Goal: Task Accomplishment & Management: Complete application form

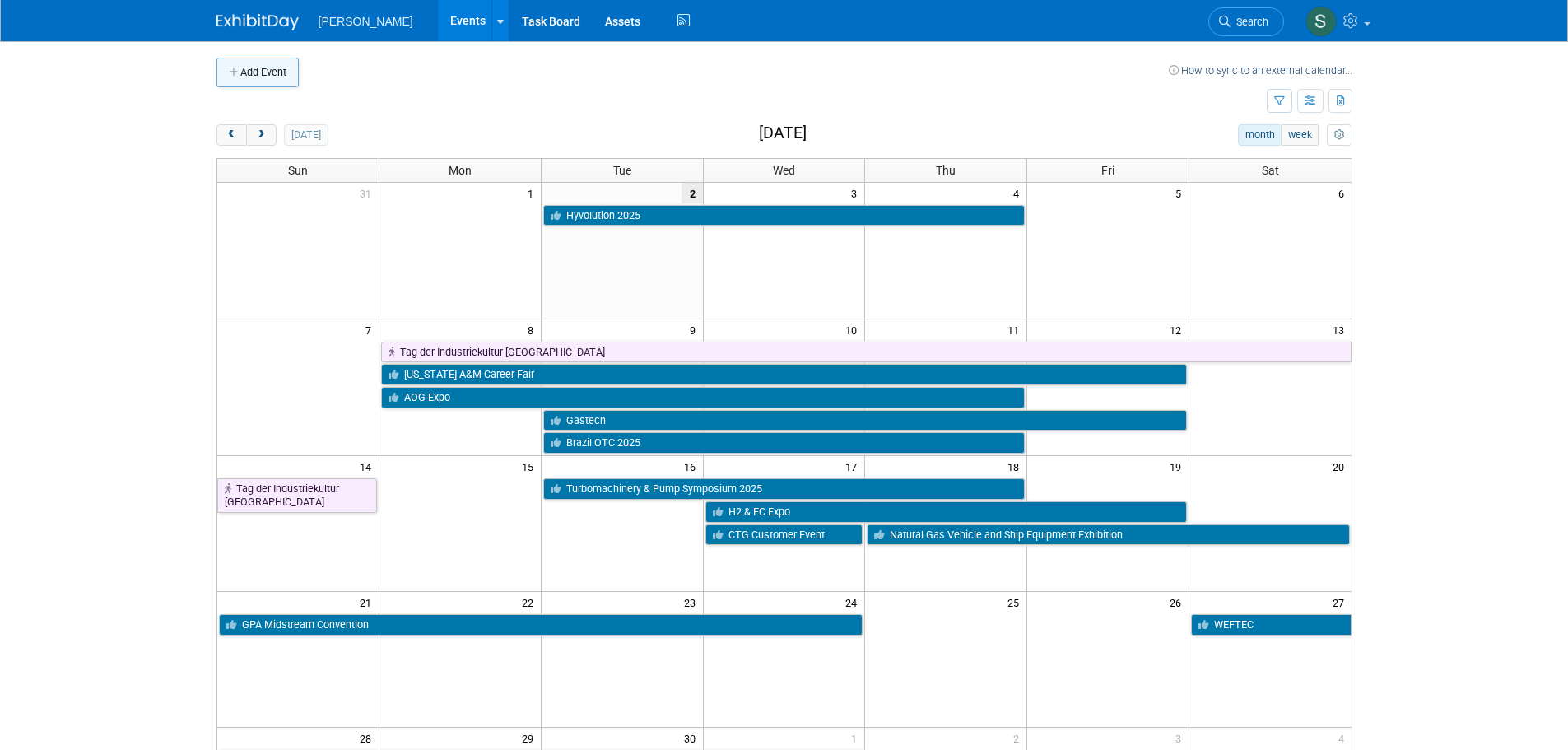
click at [259, 70] on button "Add Event" at bounding box center [258, 72] width 83 height 30
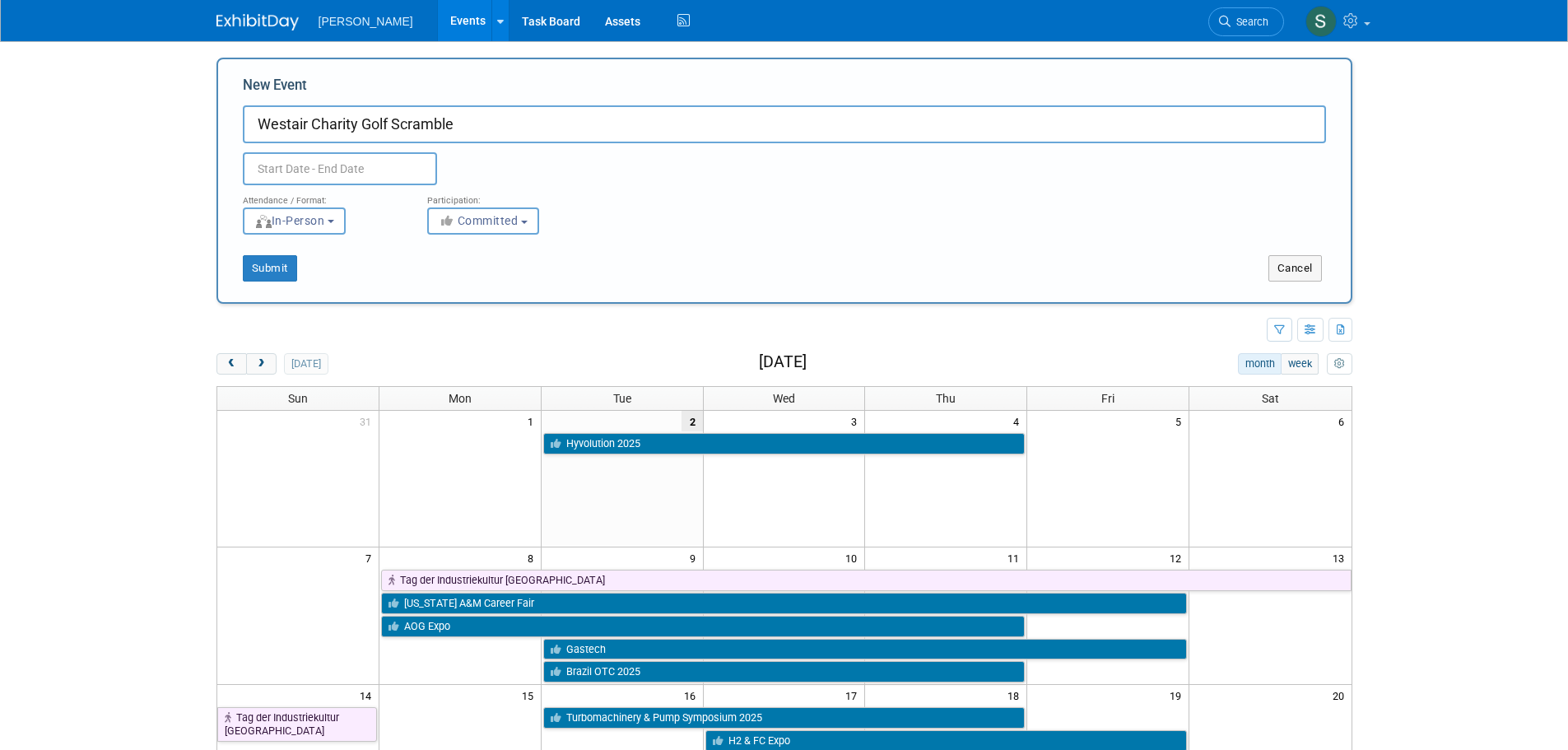
type input "Westair Charity Golf Scramble"
click at [357, 163] on input "text" at bounding box center [339, 168] width 195 height 33
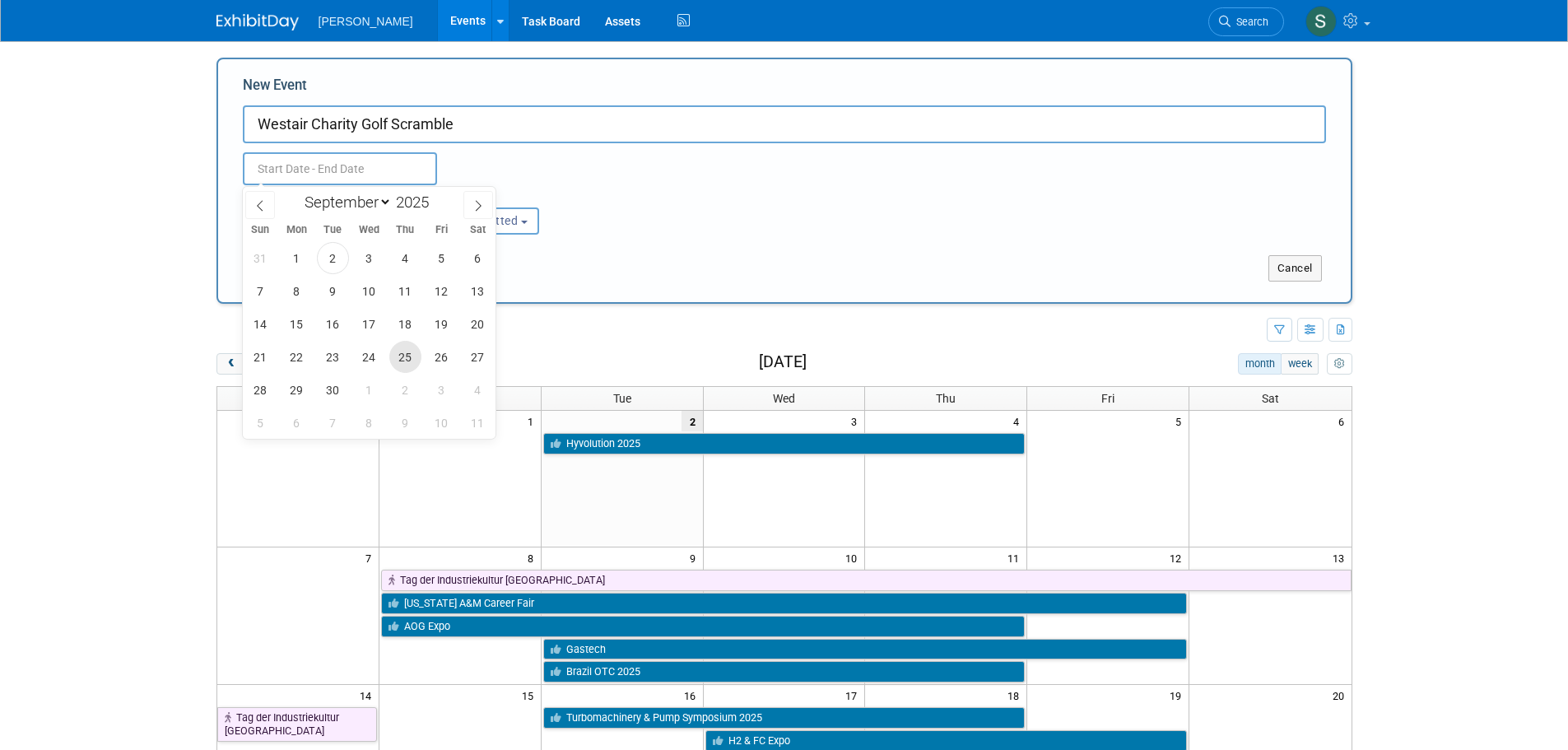
click at [407, 360] on span "25" at bounding box center [405, 357] width 32 height 32
type input "[DATE] to [DATE]"
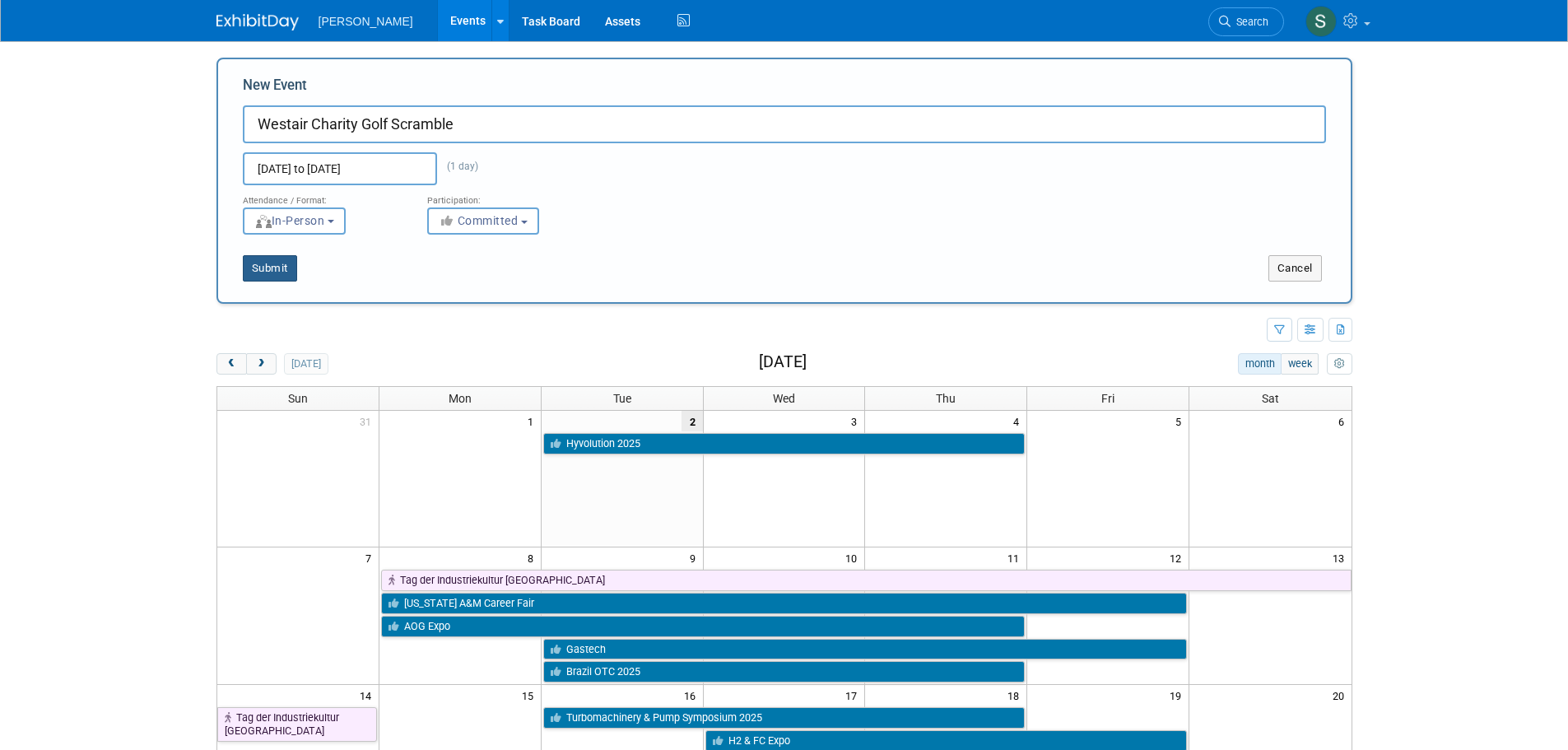
click at [287, 275] on button "Submit" at bounding box center [270, 268] width 55 height 26
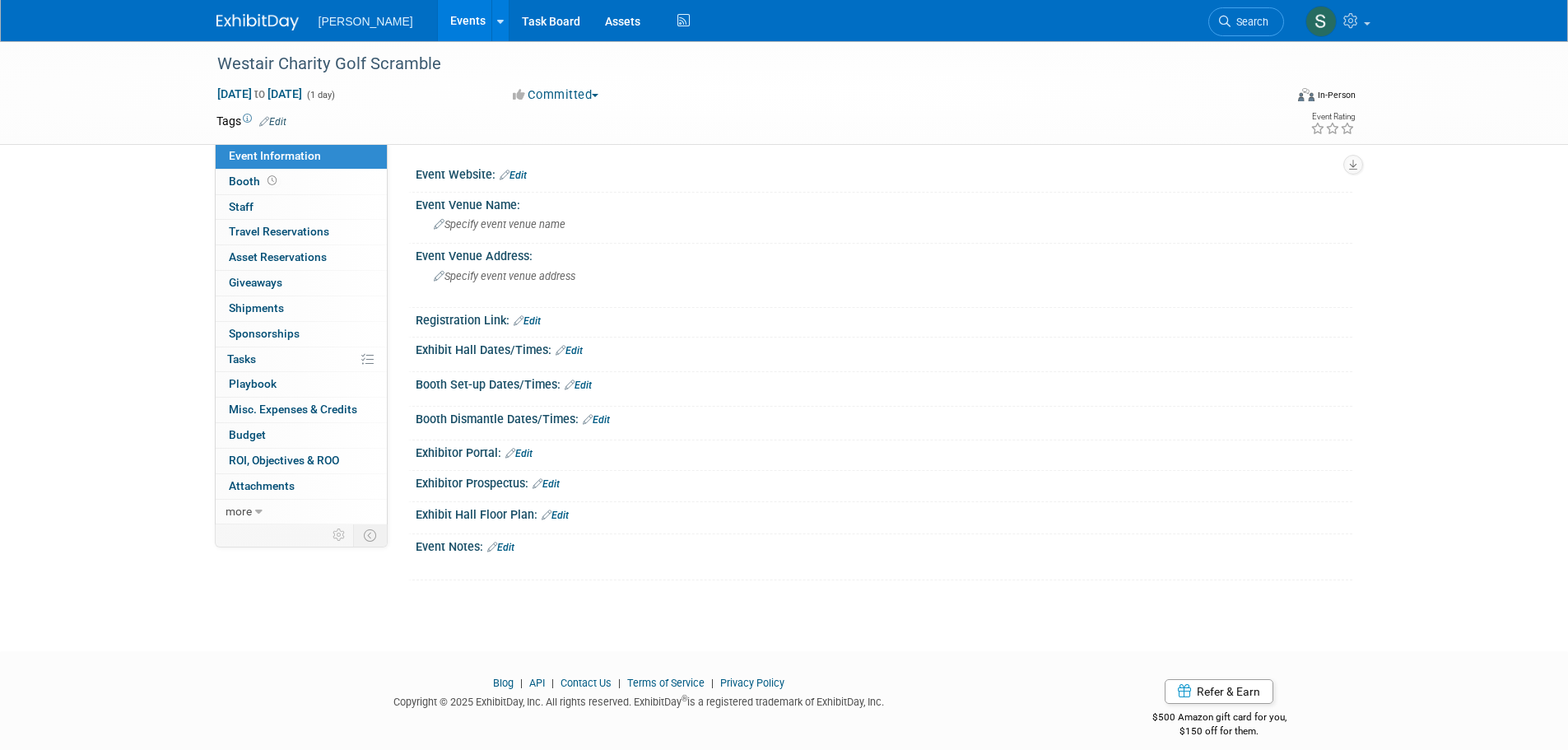
click at [268, 119] on icon at bounding box center [264, 120] width 10 height 10
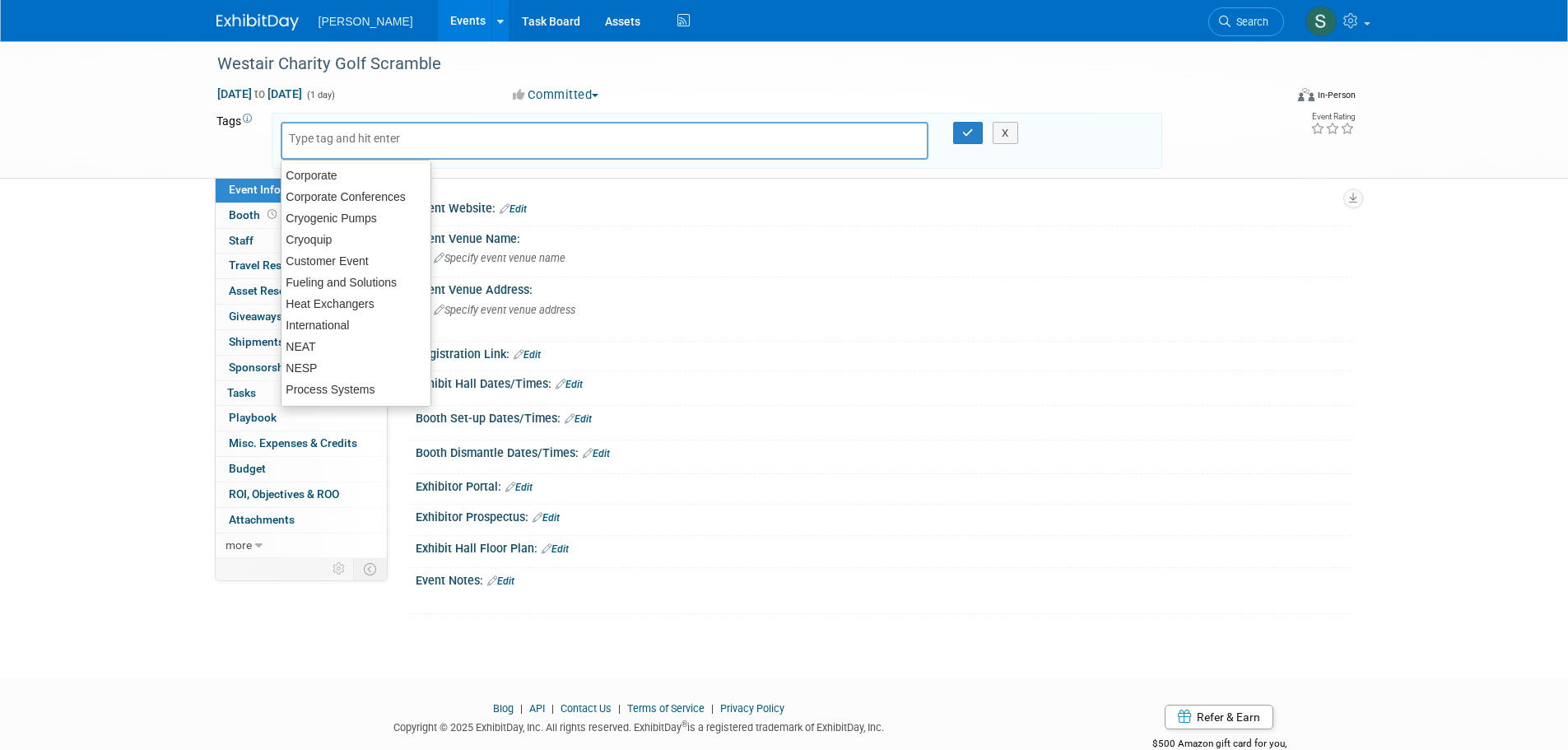
click at [317, 144] on input "text" at bounding box center [354, 138] width 132 height 17
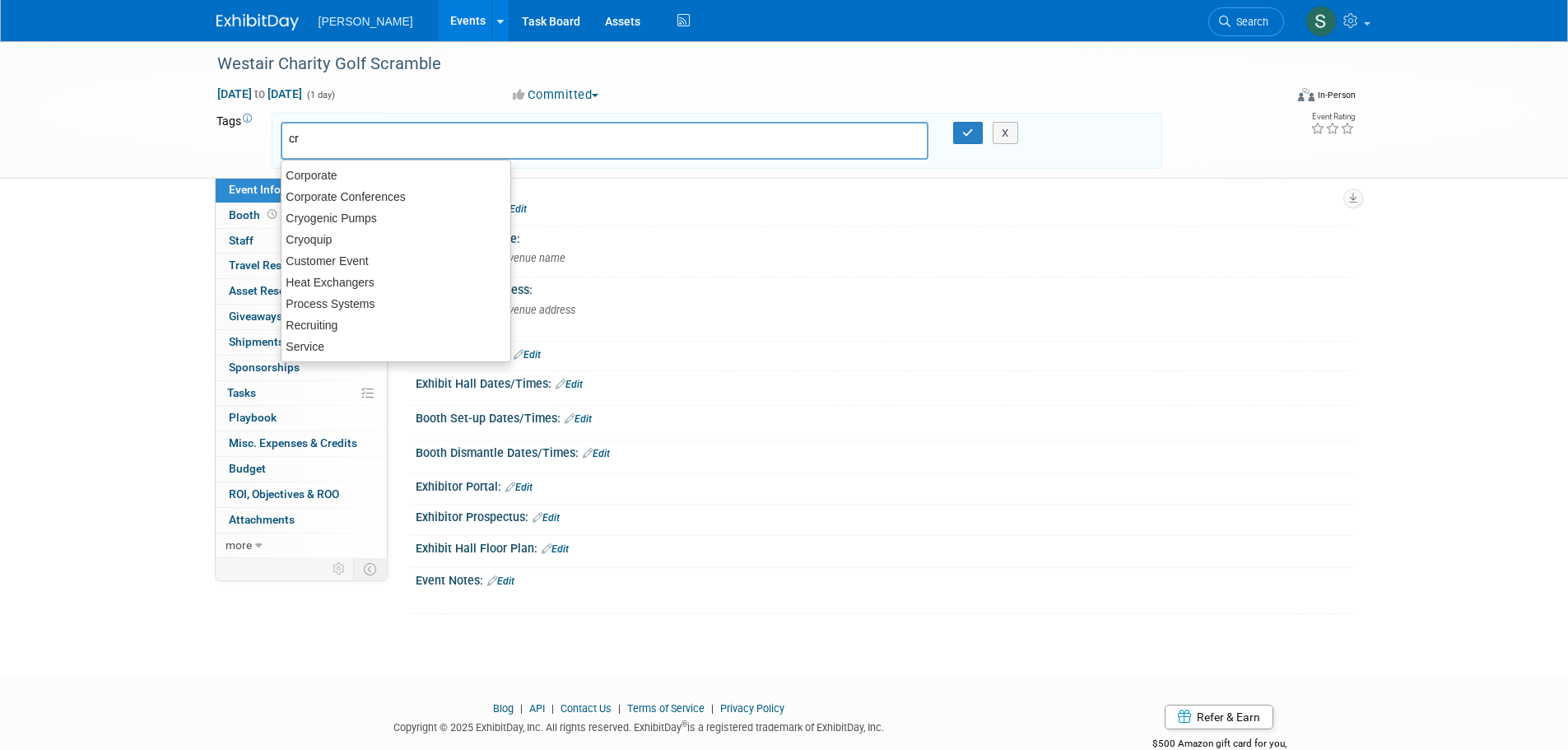
type input "cry"
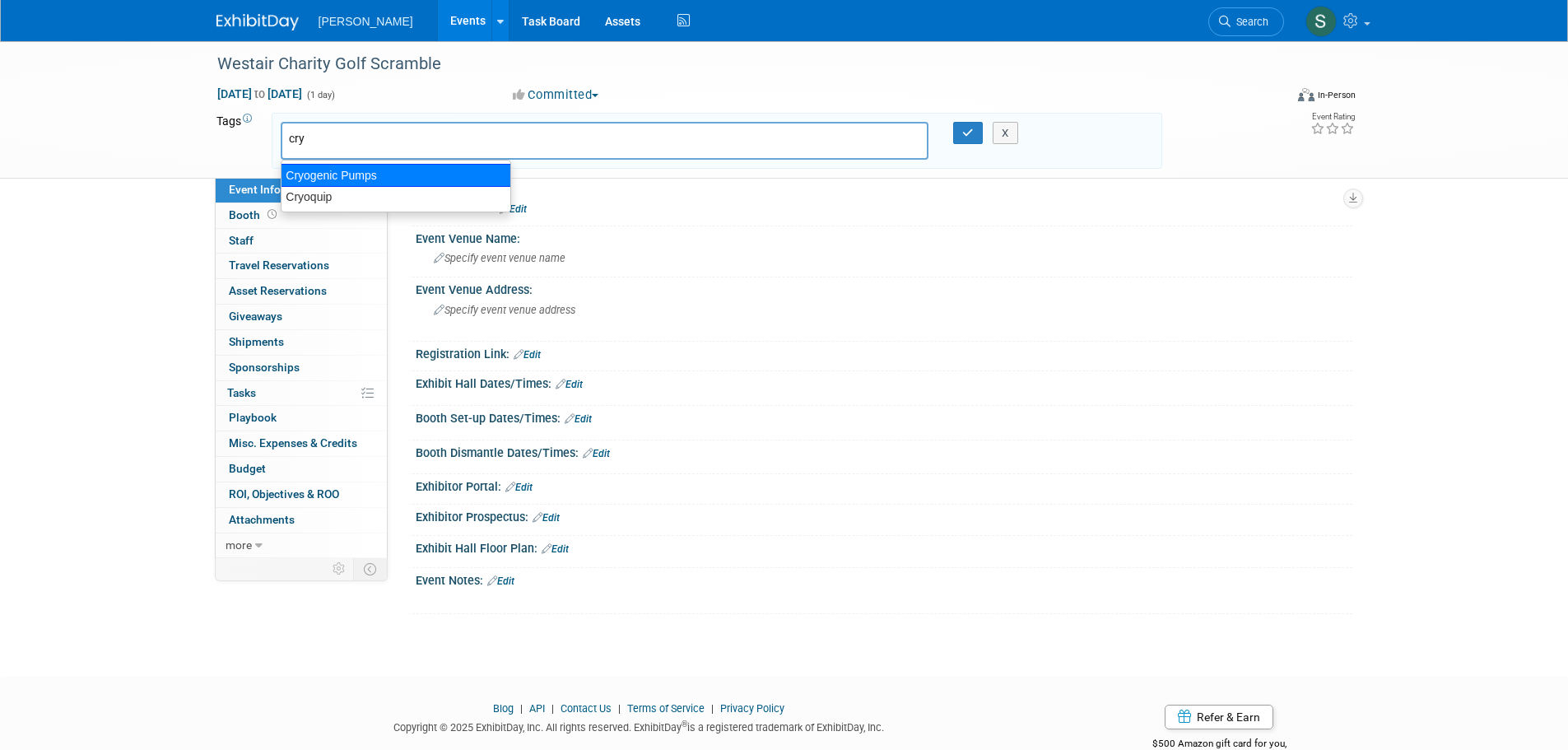
click at [333, 176] on div "Cryogenic Pumps" at bounding box center [396, 175] width 230 height 23
type input "Cryogenic Pumps"
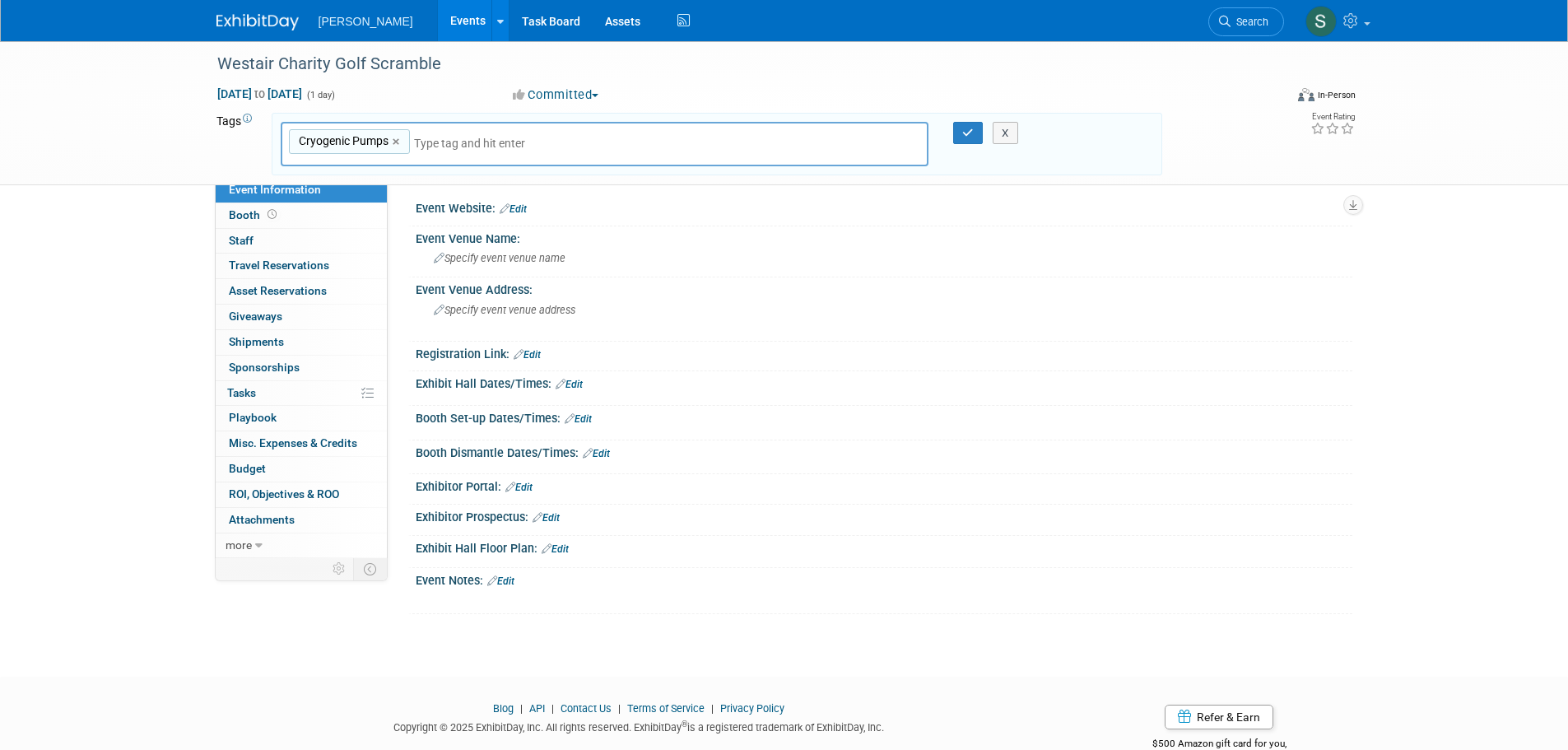
click at [978, 122] on div "X" at bounding box center [1013, 133] width 75 height 23
click at [970, 129] on icon "button" at bounding box center [968, 133] width 11 height 10
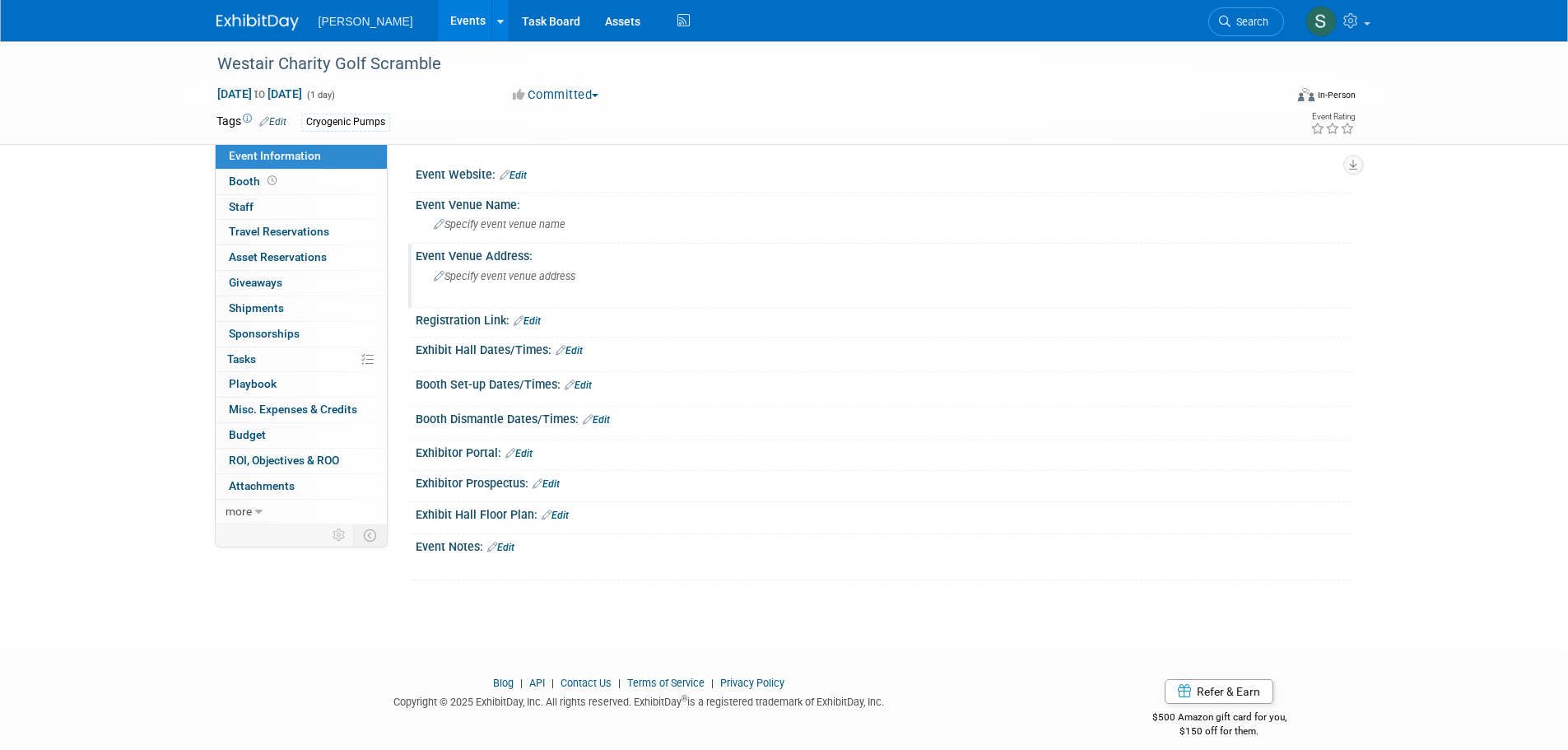
click at [476, 287] on div "Specify event venue address" at bounding box center [610, 282] width 366 height 38
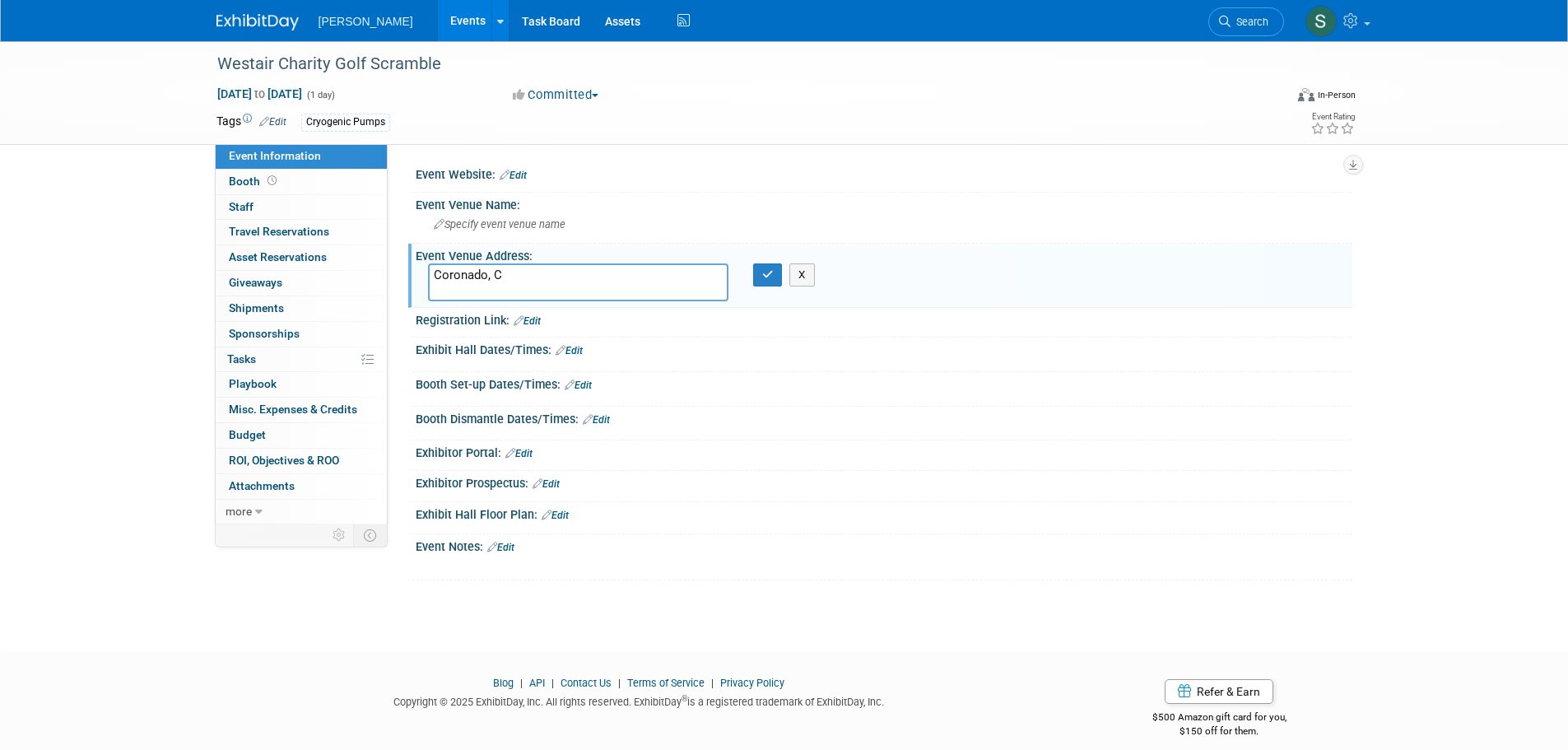
type textarea "Coronado, CA"
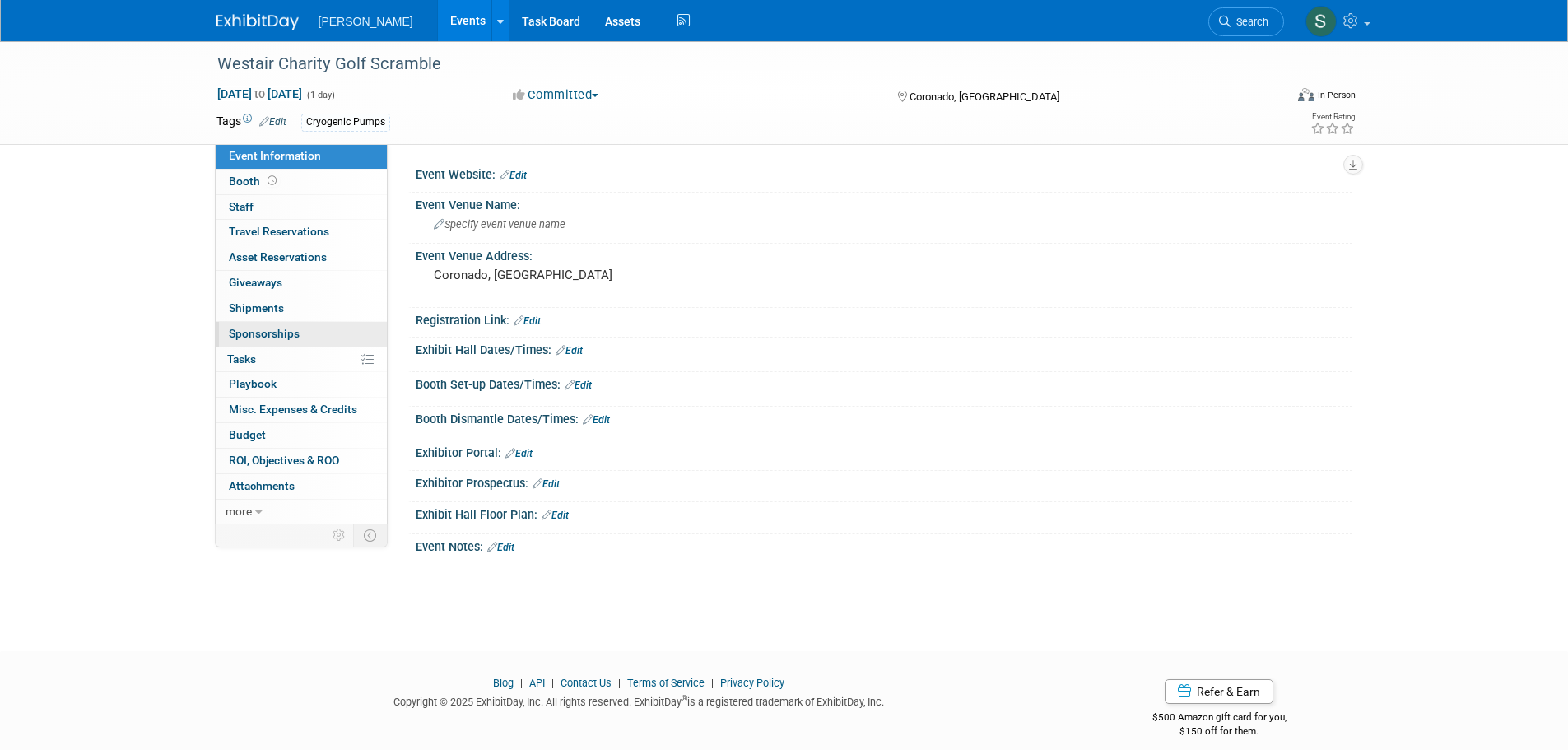
click at [306, 338] on link "0 Sponsorships 0" at bounding box center [301, 334] width 171 height 24
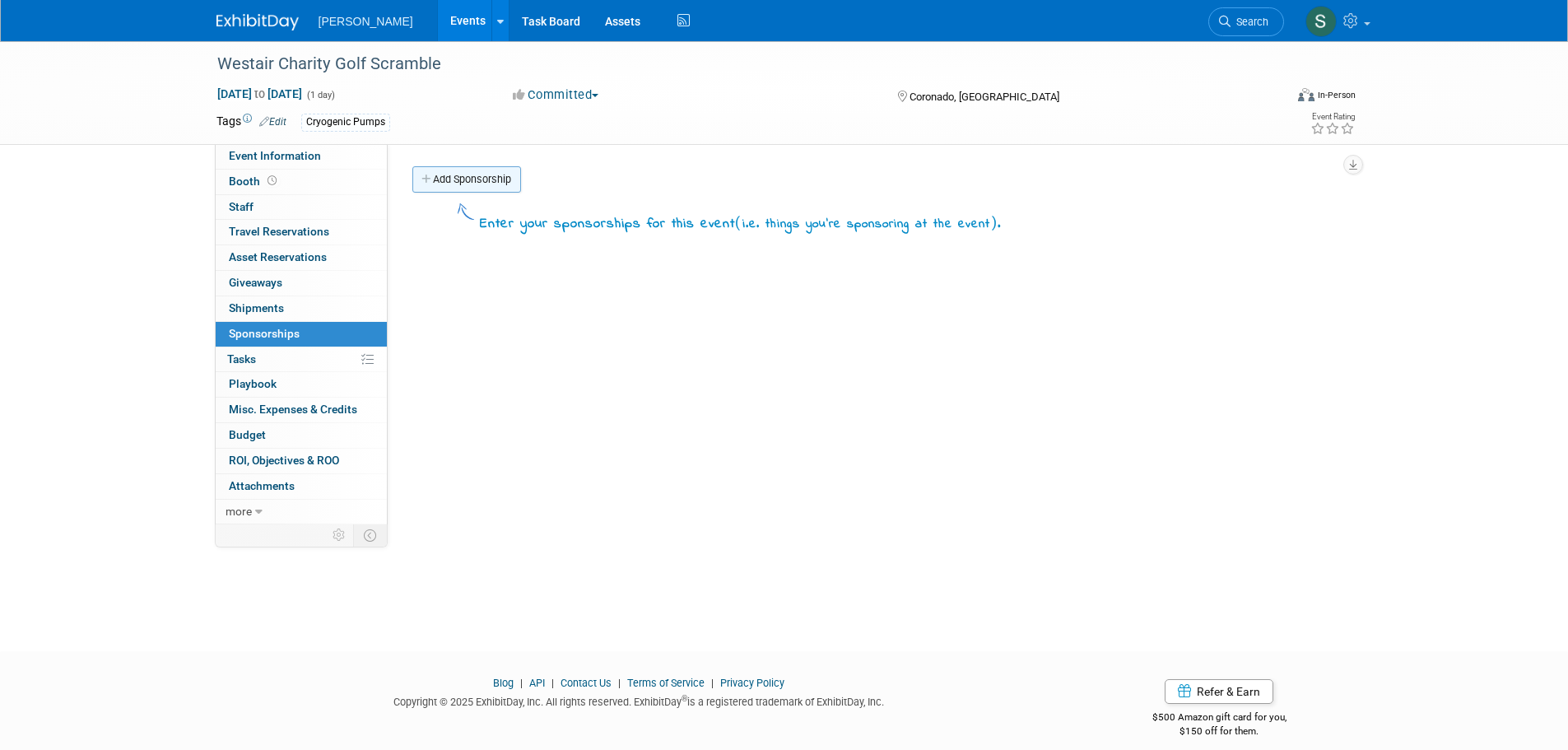
click at [504, 180] on link "Add Sponsorship" at bounding box center [467, 180] width 109 height 26
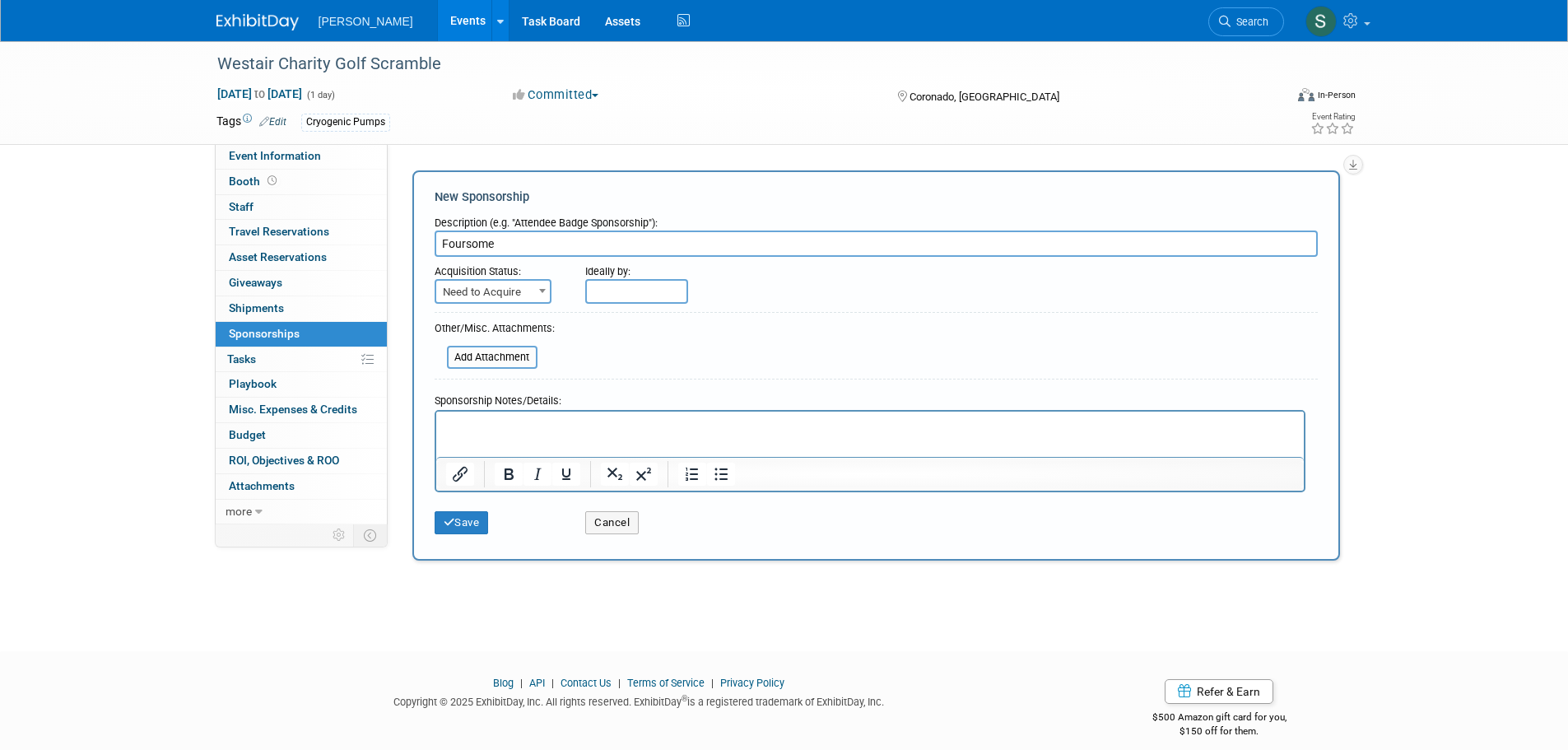
type input "Foursome"
click at [482, 297] on span "Need to Acquire" at bounding box center [493, 292] width 114 height 23
select select "2"
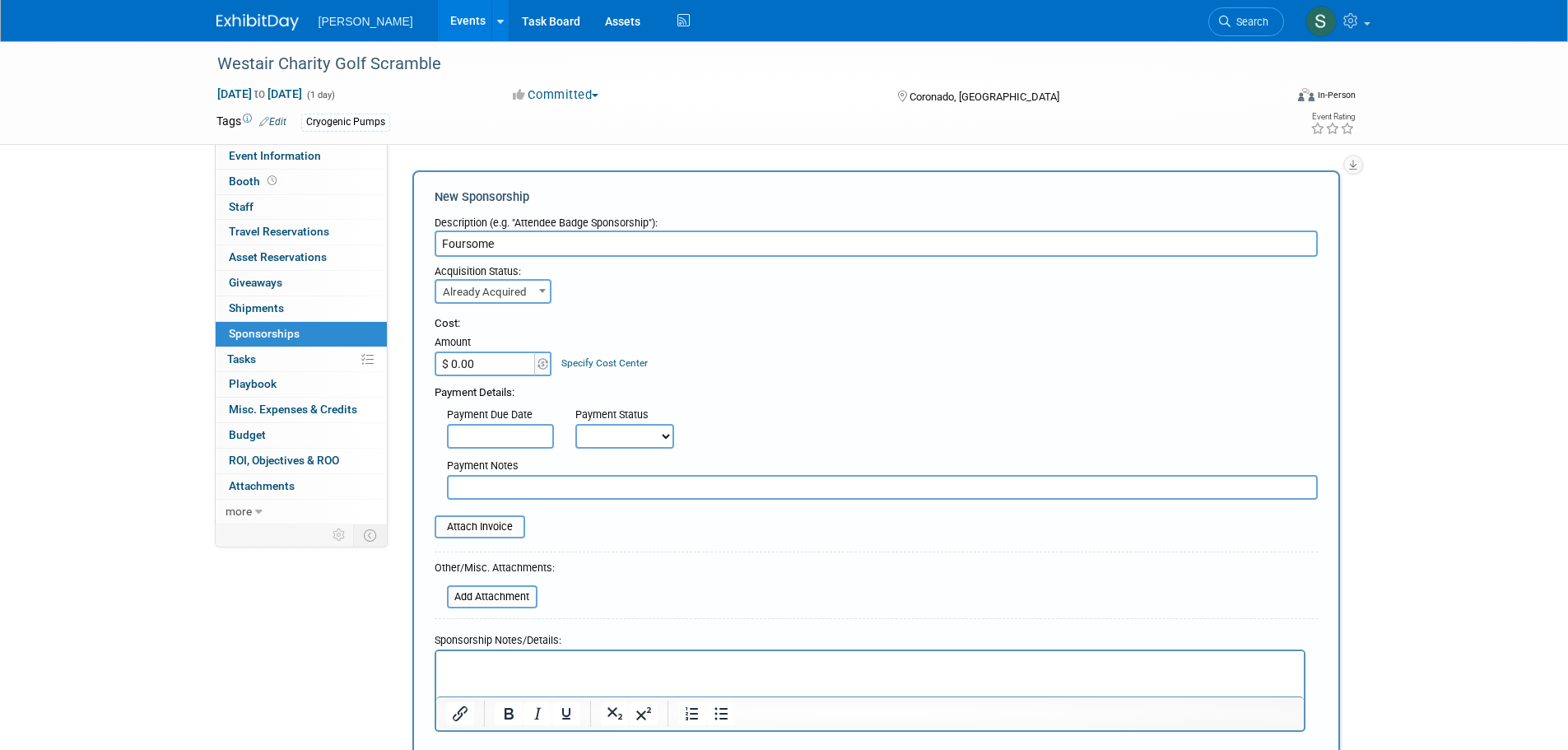
click at [489, 364] on input "$ 0.00" at bounding box center [485, 364] width 102 height 24
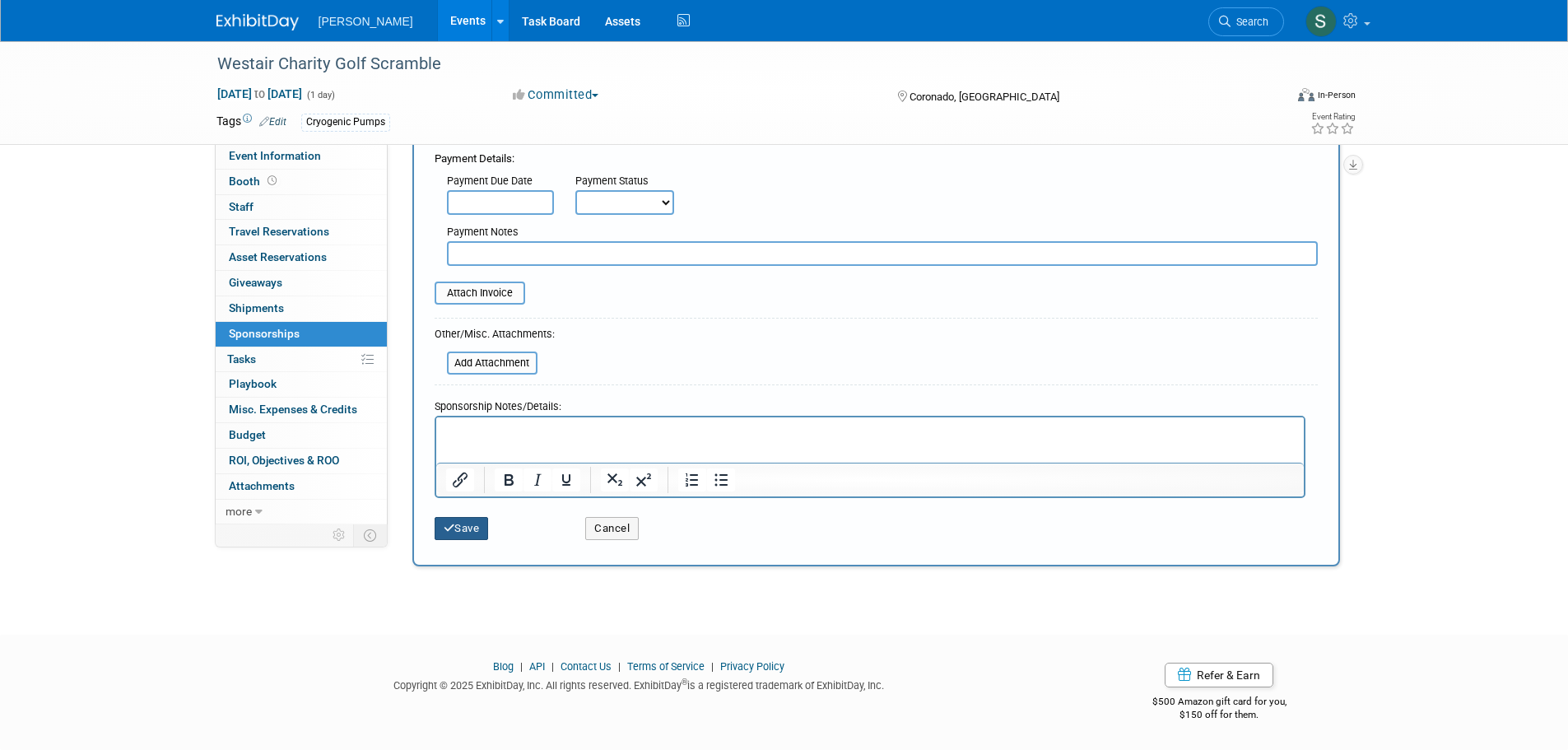
type input "$ 2,462.00"
click at [473, 534] on button "Save" at bounding box center [462, 528] width 55 height 23
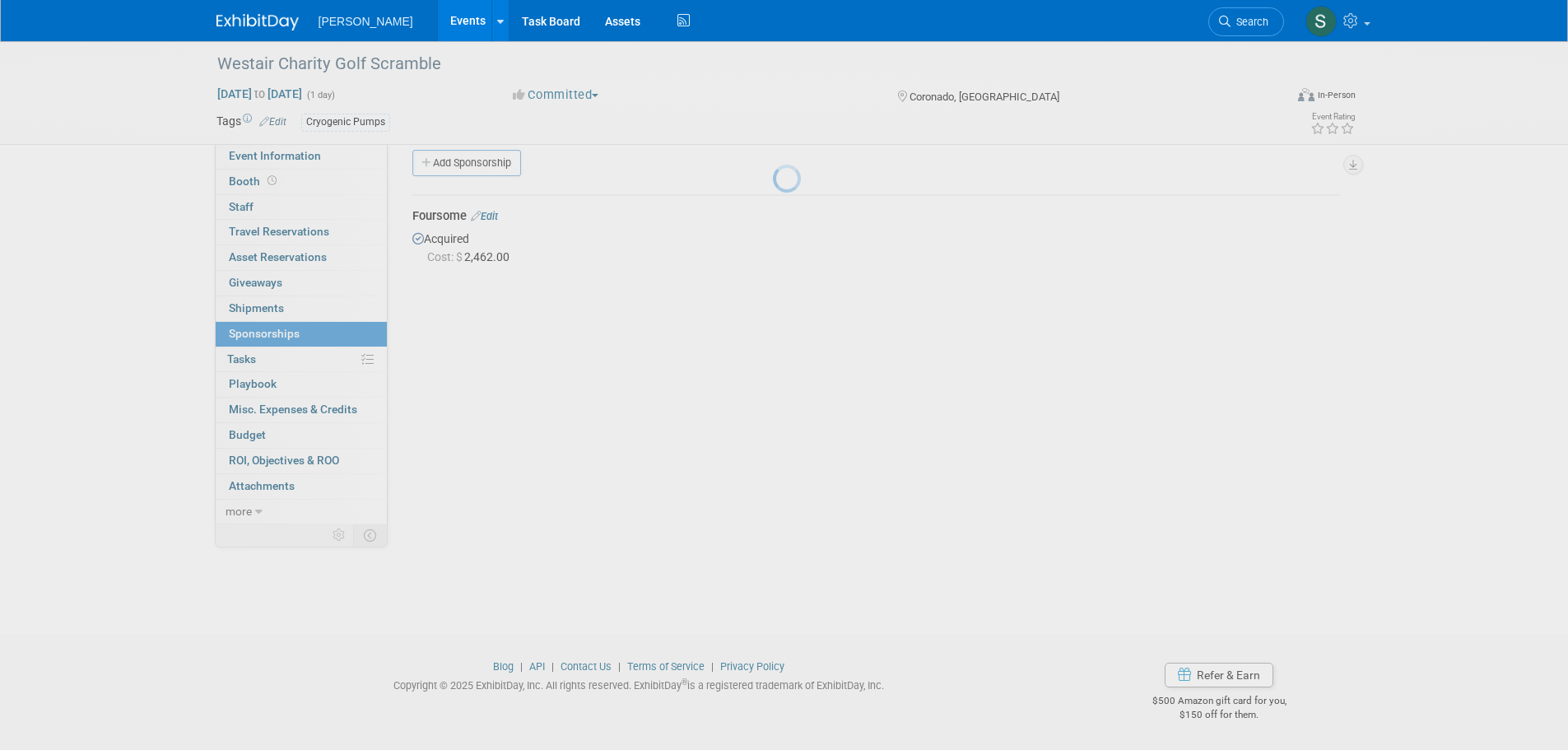
scroll to position [17, 0]
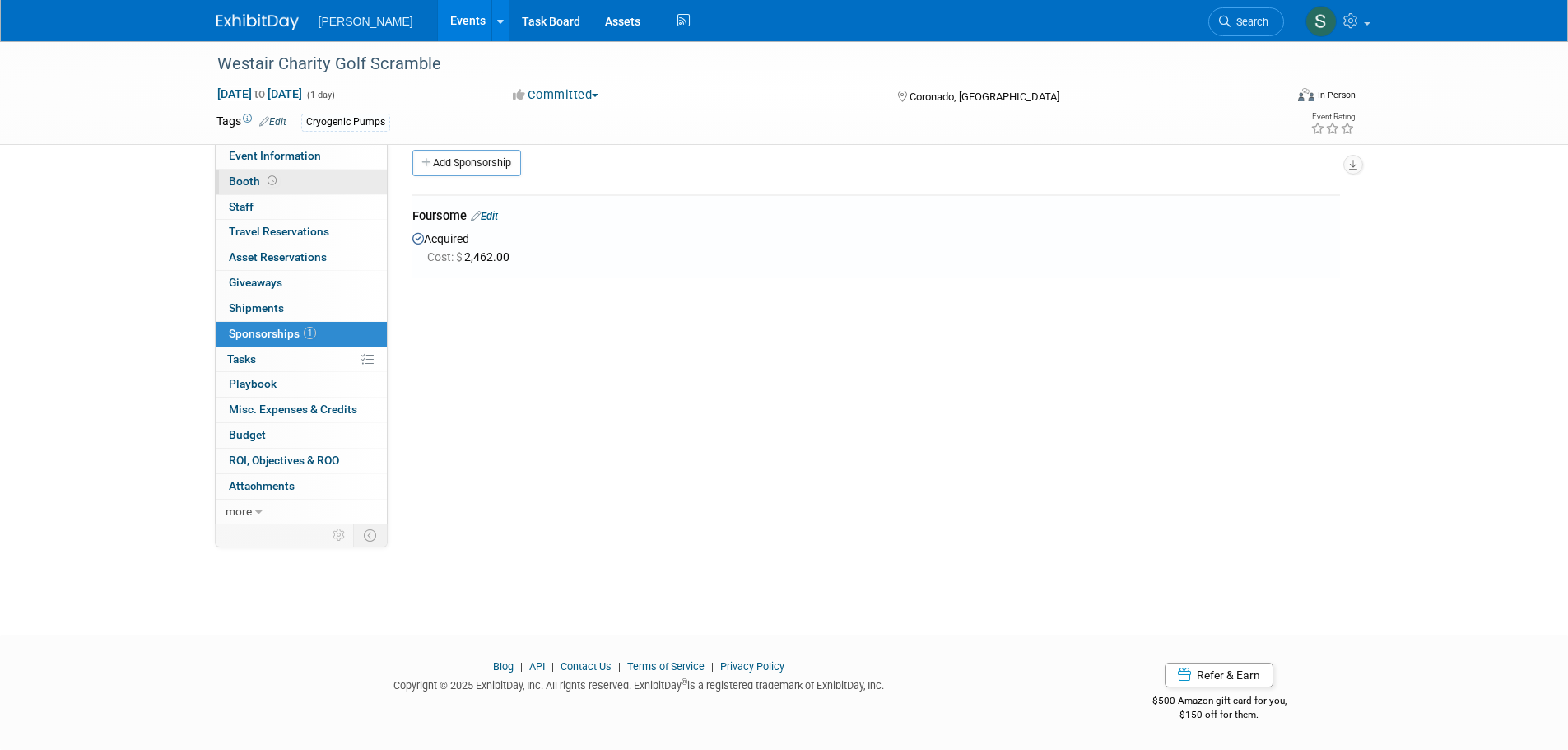
click at [284, 177] on link "Booth" at bounding box center [301, 181] width 171 height 24
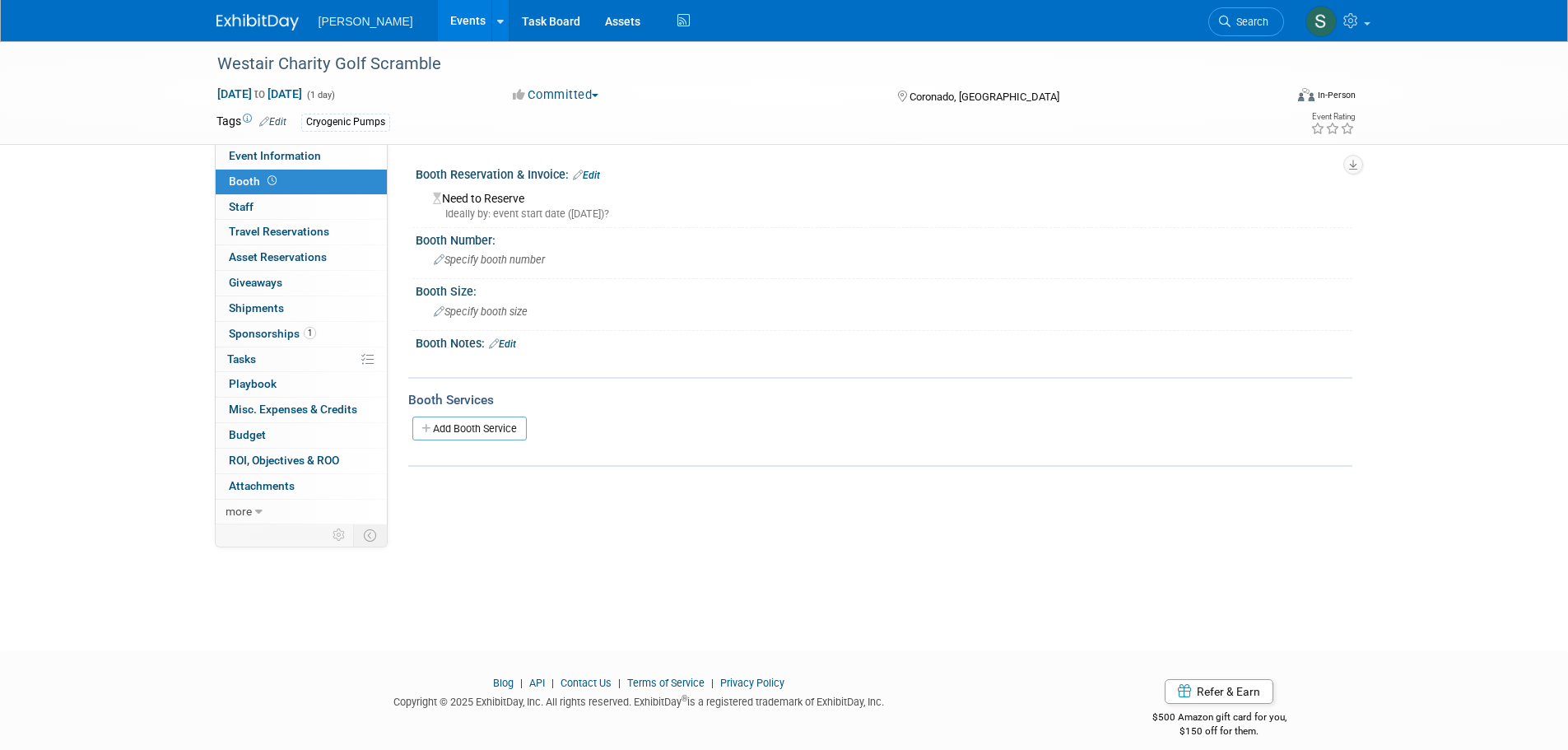
click at [589, 169] on link "Edit" at bounding box center [586, 175] width 27 height 11
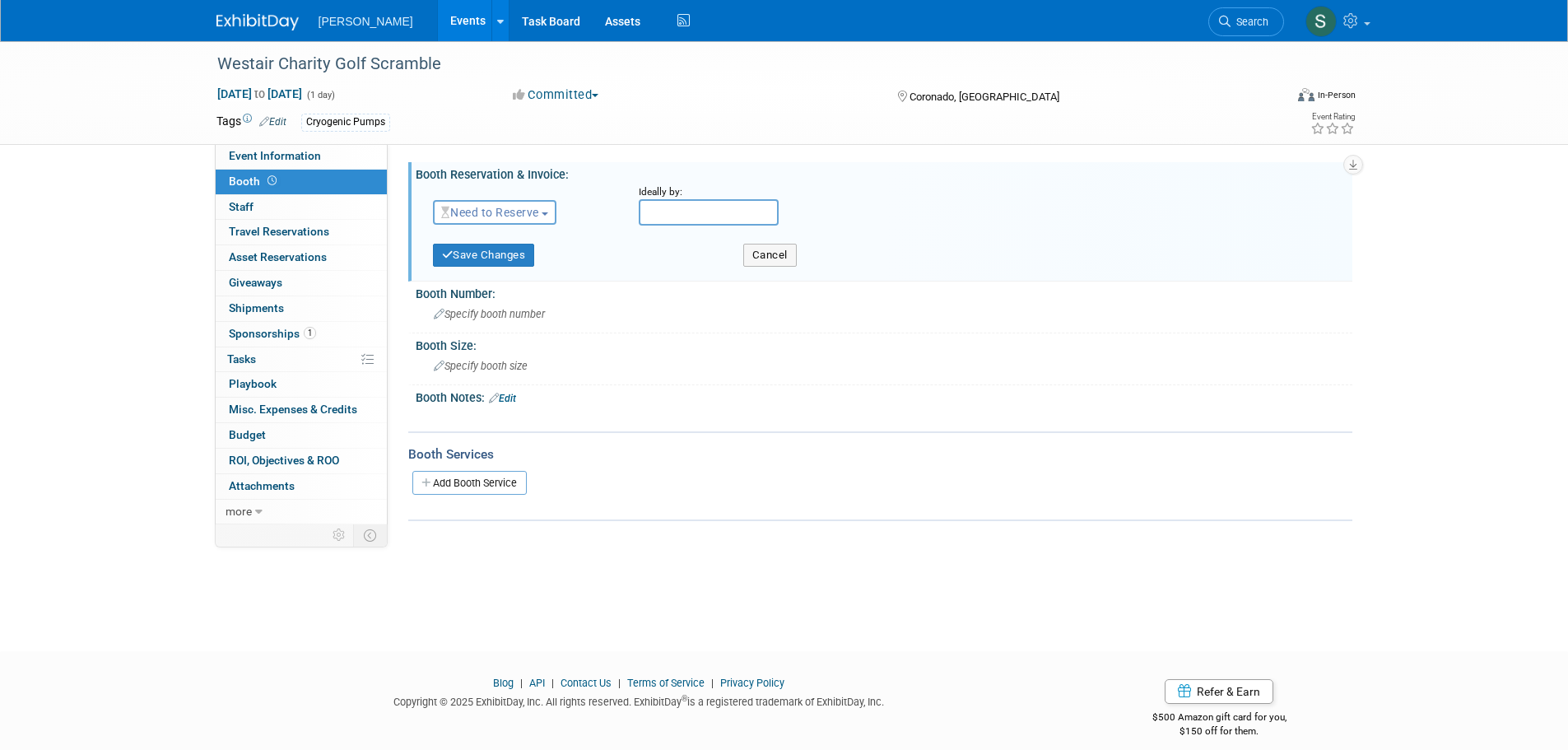
click at [540, 212] on span "Need to Reserve" at bounding box center [490, 212] width 98 height 13
click at [541, 288] on link "No Reservation Required" at bounding box center [521, 286] width 176 height 23
click at [505, 258] on button "Save Changes" at bounding box center [484, 255] width 102 height 23
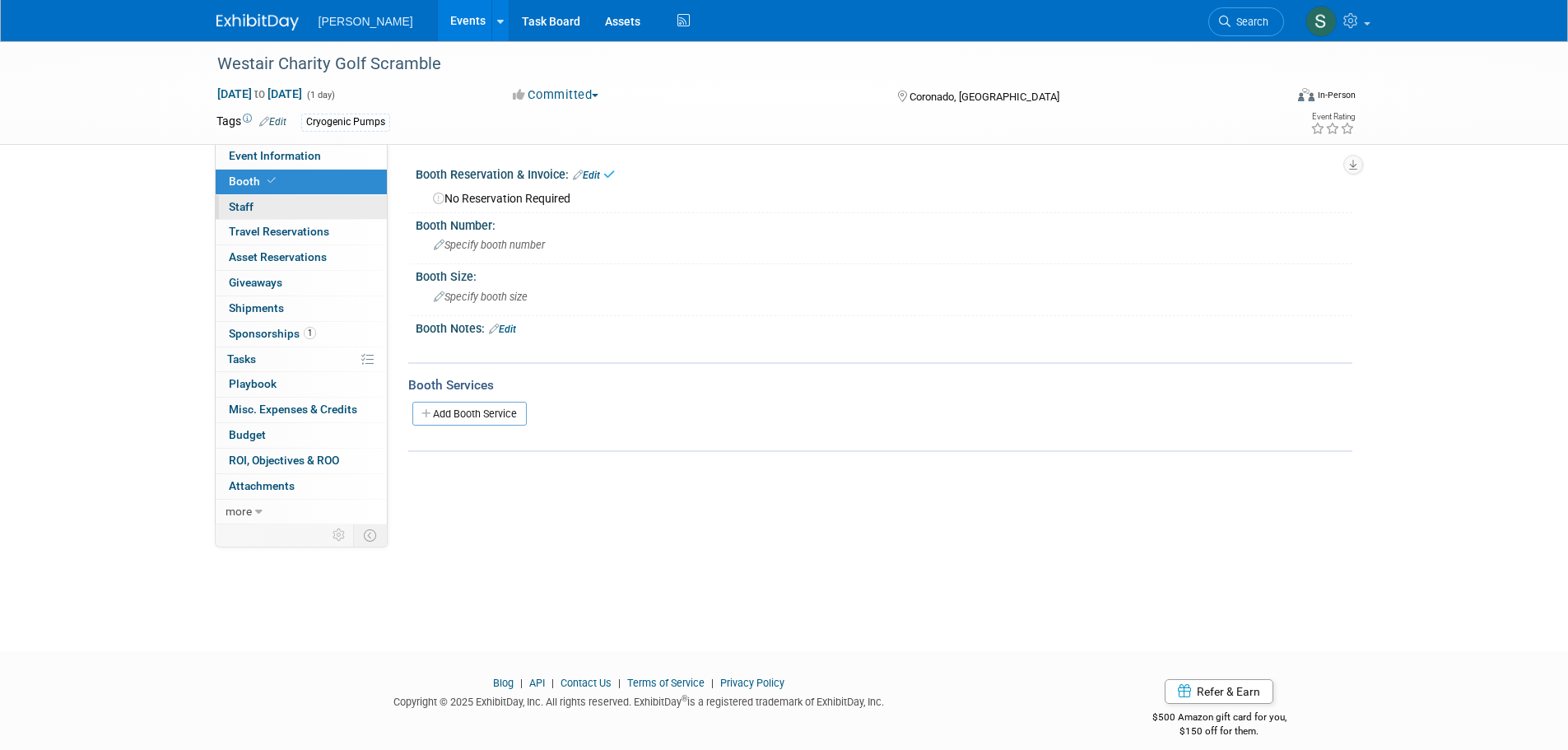
click at [281, 208] on link "0 Staff 0" at bounding box center [301, 208] width 171 height 24
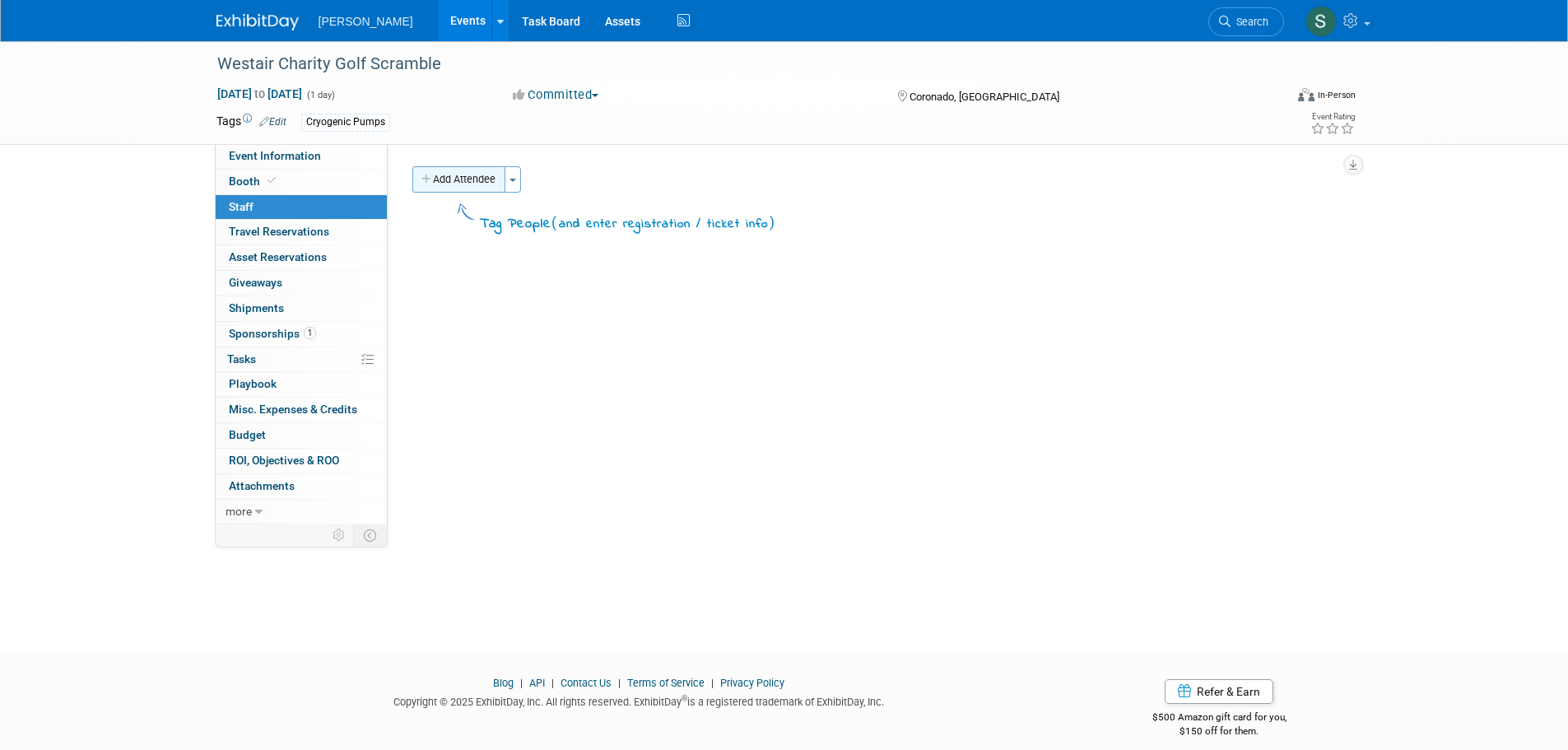
click at [481, 188] on button "Add Attendee" at bounding box center [459, 180] width 93 height 26
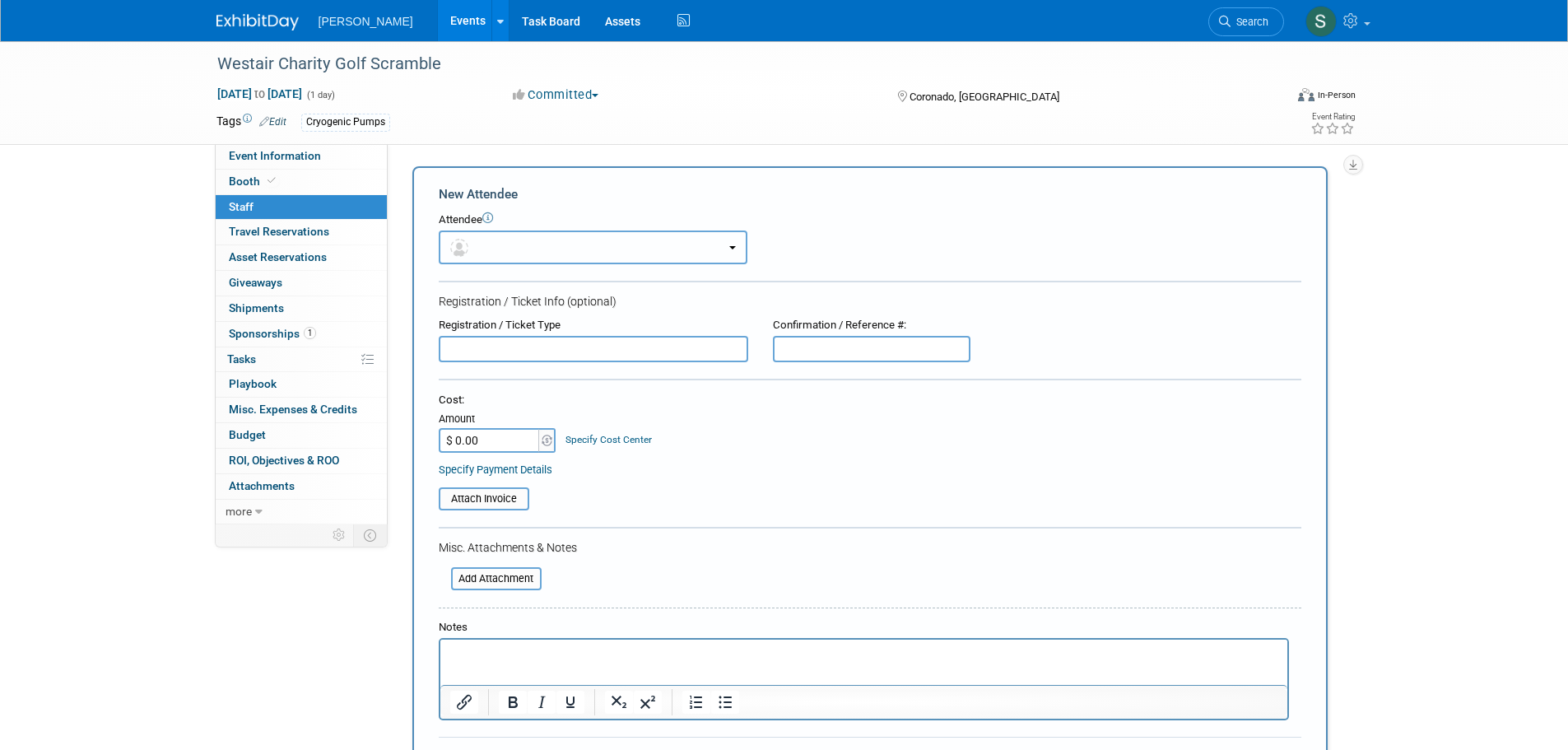
click at [494, 241] on button "button" at bounding box center [593, 247] width 308 height 34
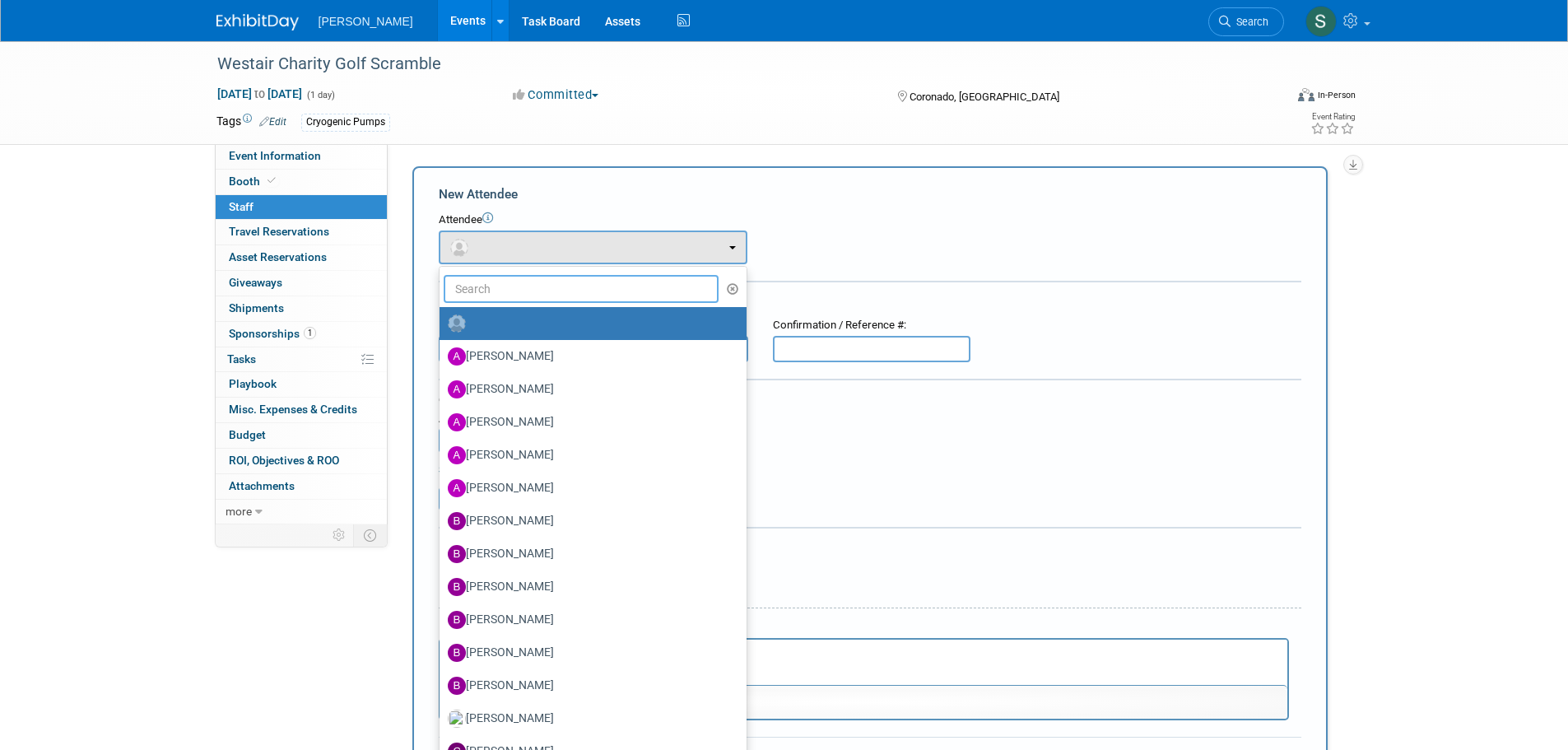
click at [506, 281] on input "text" at bounding box center [581, 289] width 275 height 28
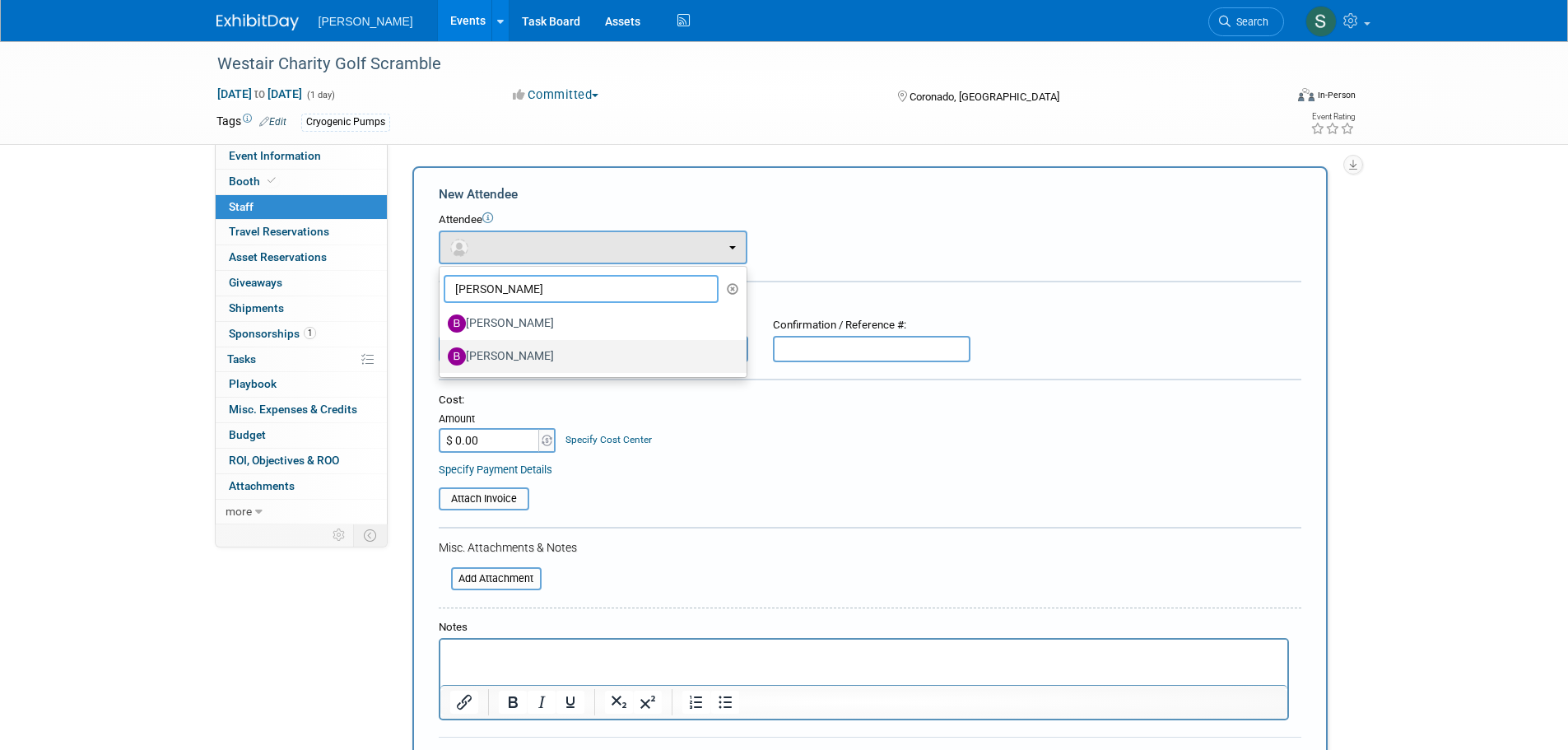
type input "brian"
click at [544, 354] on label "Brian Jones" at bounding box center [588, 356] width 282 height 26
click at [442, 354] on input "Brian Jones" at bounding box center [436, 353] width 10 height 10
select select "9e8e871b-1550-4261-a094-841ef0c63a19"
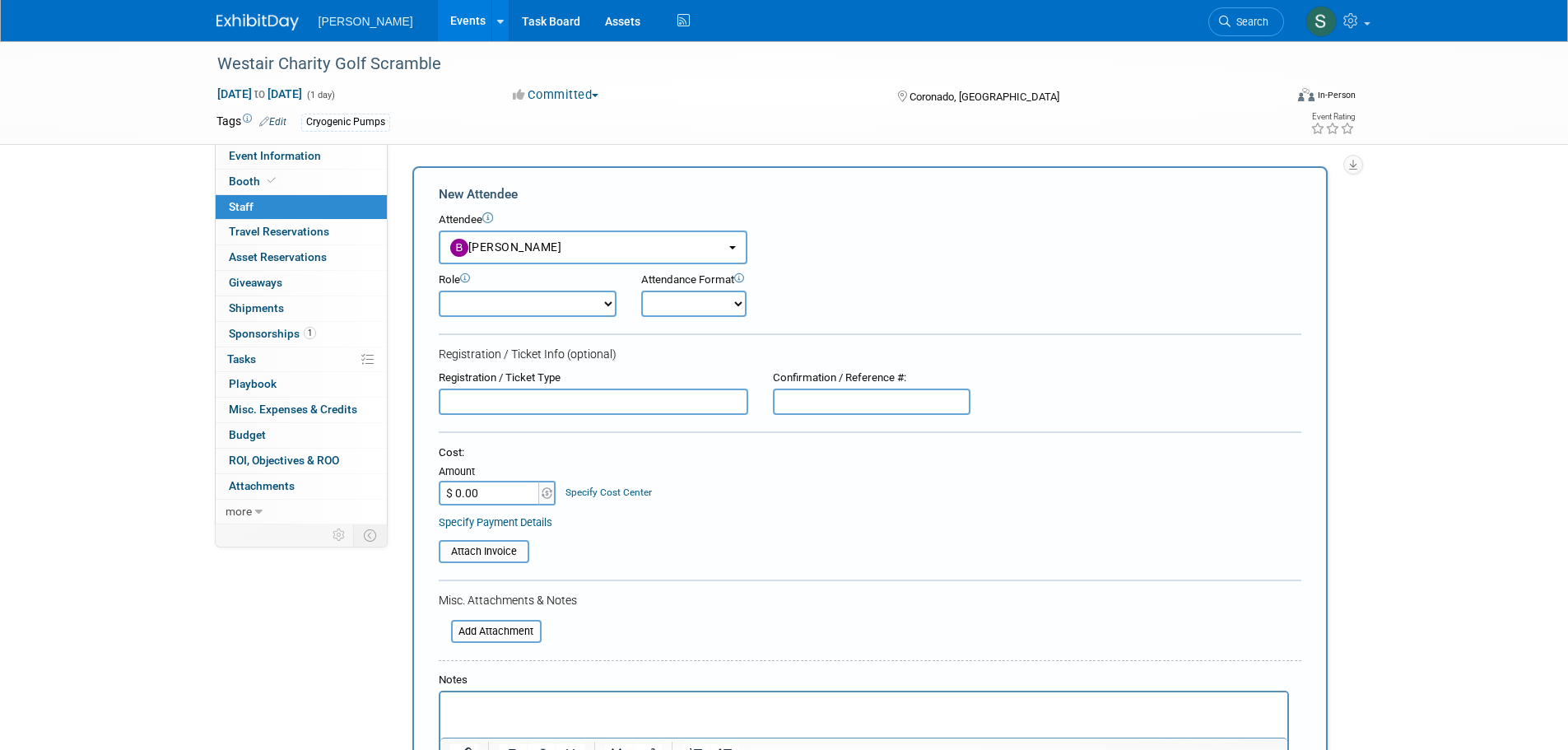
click at [560, 299] on select "Demonstrator Host Planner Presenter Sales Representative Set-up/Dismantle Crew …" at bounding box center [527, 304] width 178 height 26
select select "4"
click at [439, 290] on select "Demonstrator Host Planner Presenter Sales Representative Set-up/Dismantle Crew …" at bounding box center [527, 304] width 178 height 26
click at [669, 308] on select "Onsite Remote" at bounding box center [694, 304] width 105 height 26
select select "1"
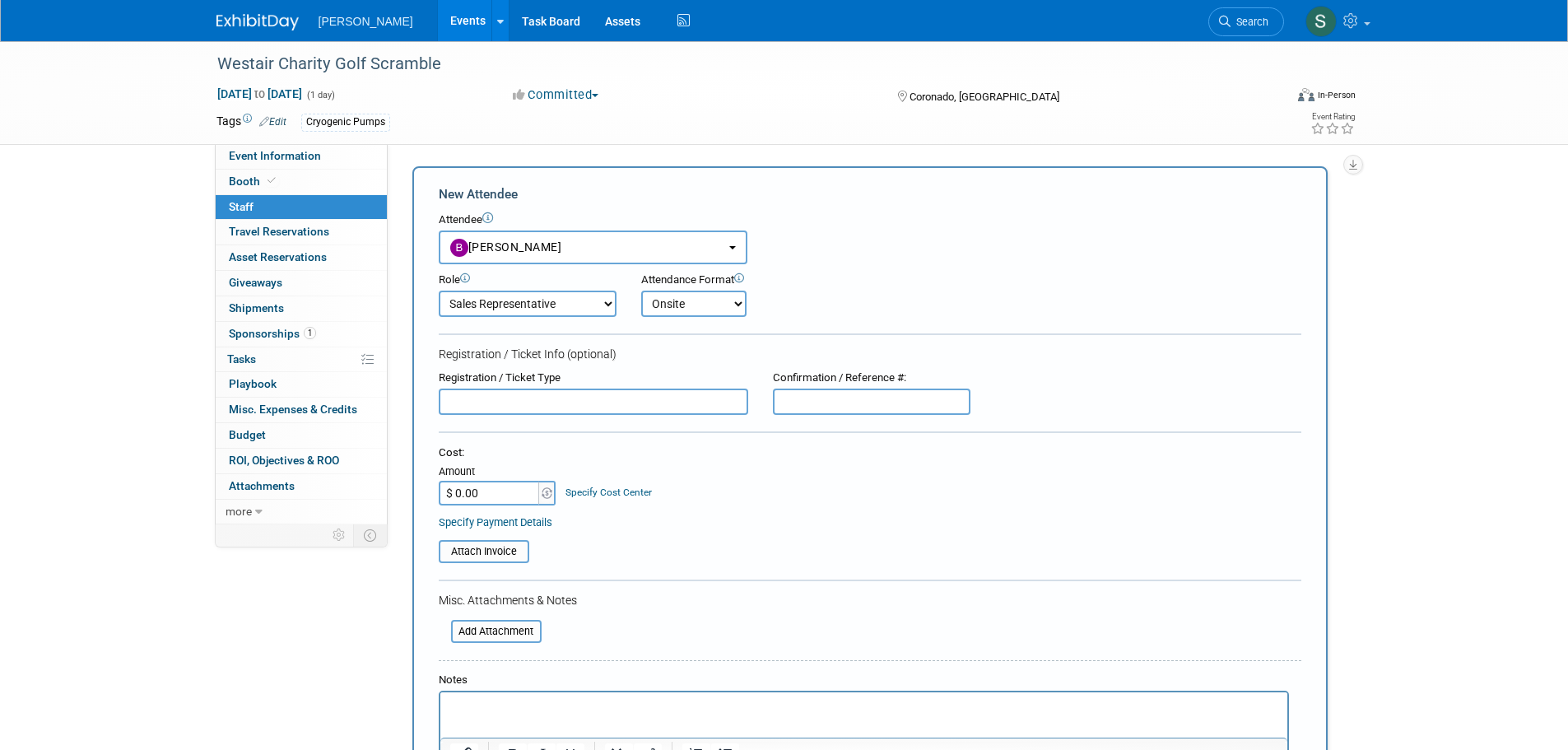
click at [641, 290] on select "Onsite Remote" at bounding box center [694, 304] width 105 height 26
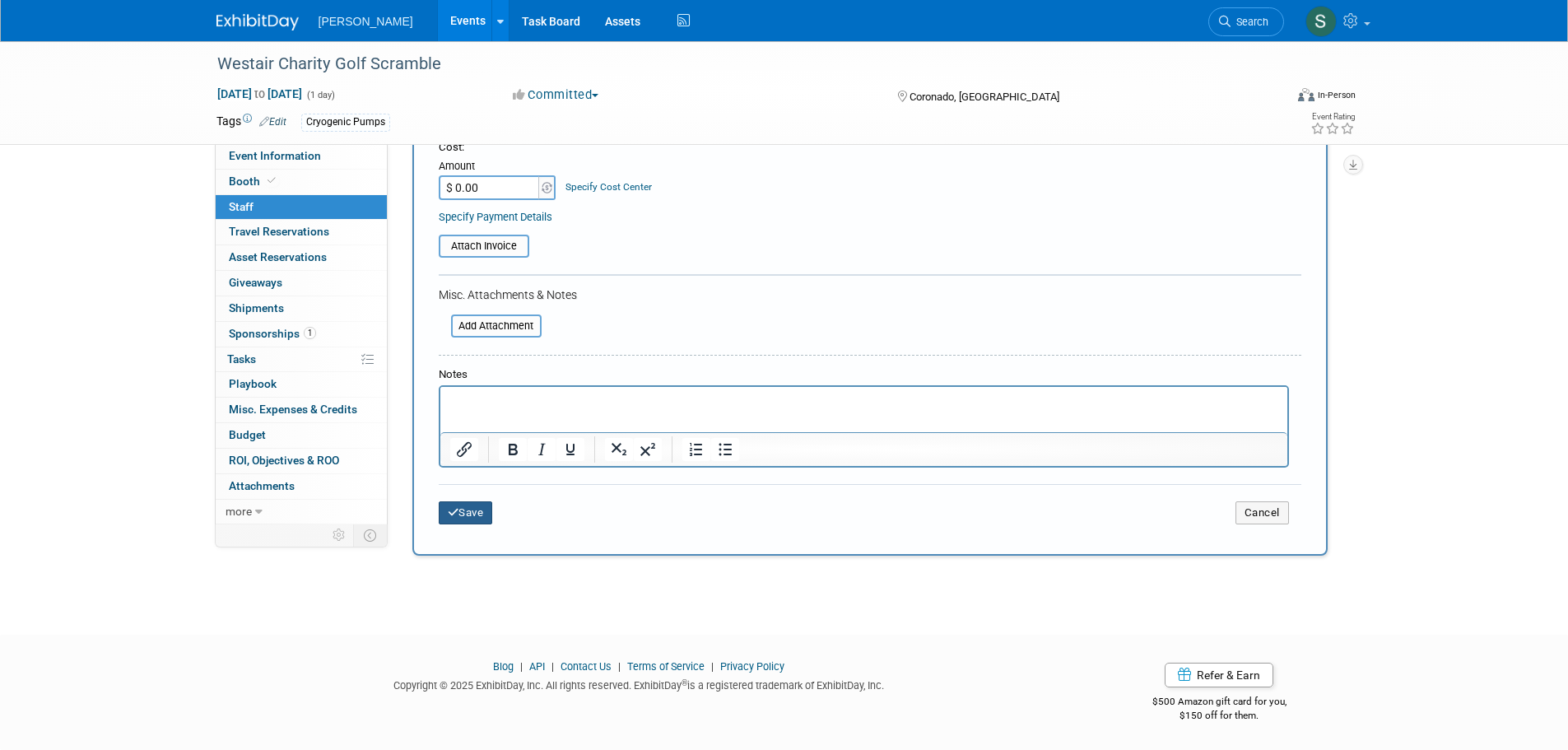
click at [486, 506] on button "Save" at bounding box center [466, 512] width 55 height 23
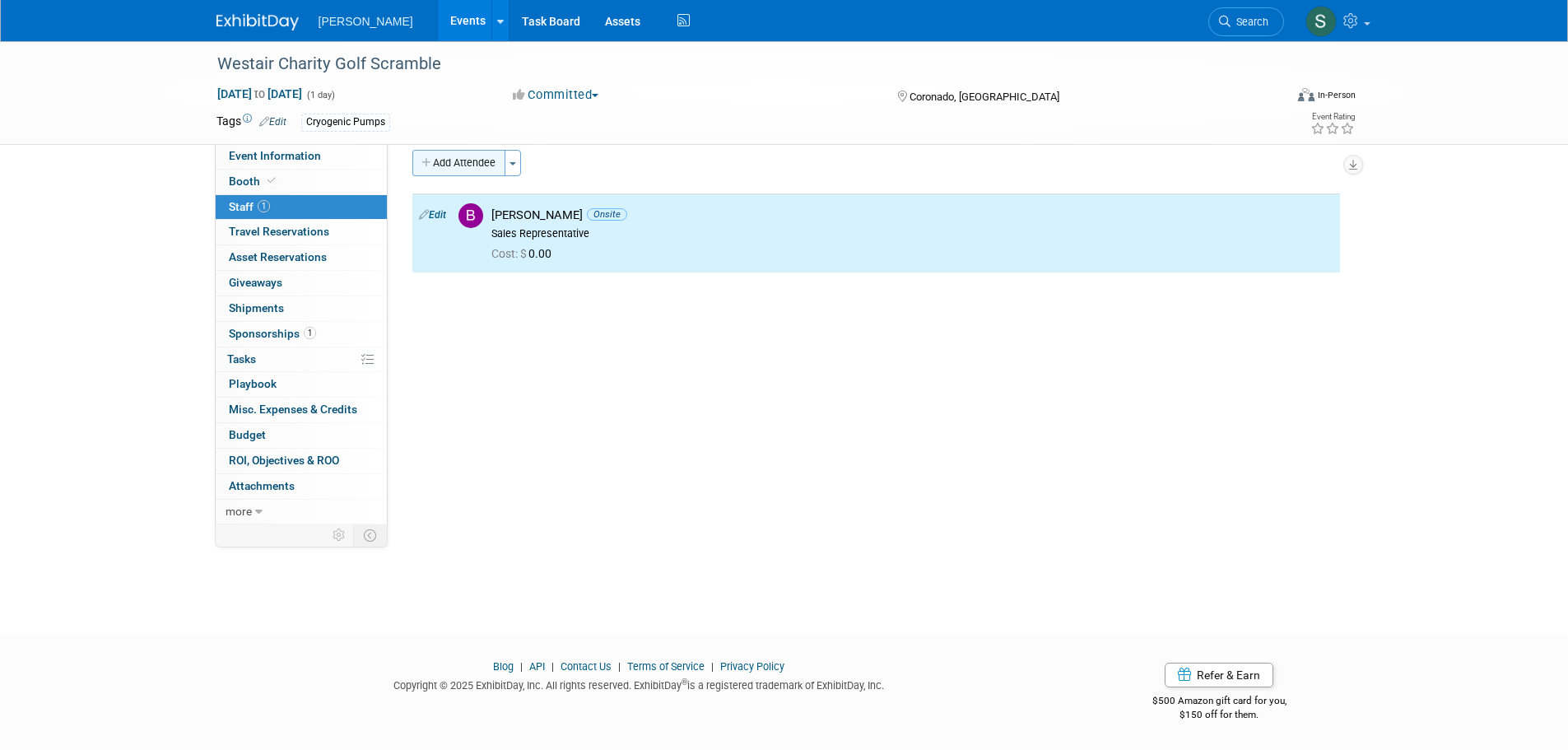
click at [473, 160] on button "Add Attendee" at bounding box center [459, 163] width 93 height 26
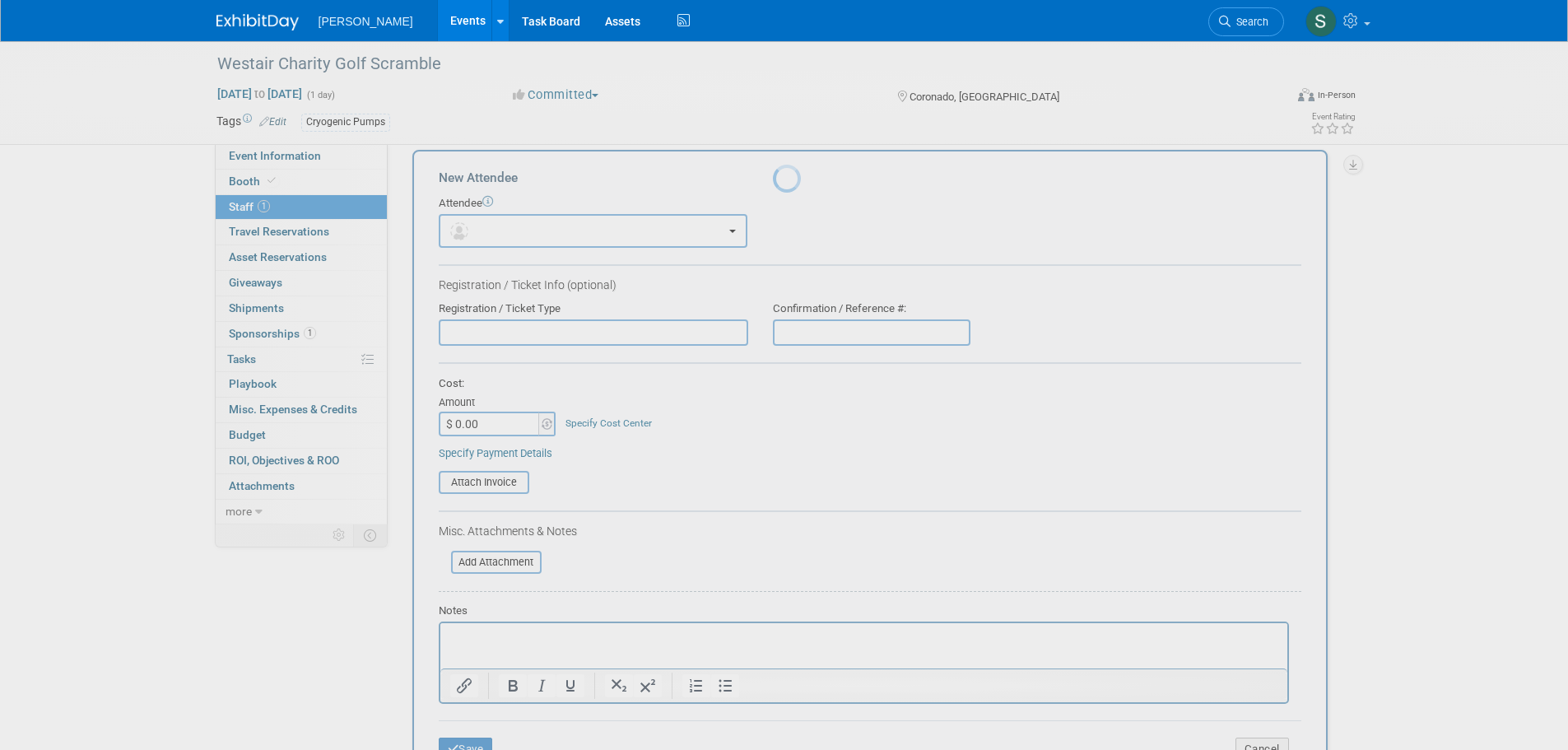
scroll to position [0, 0]
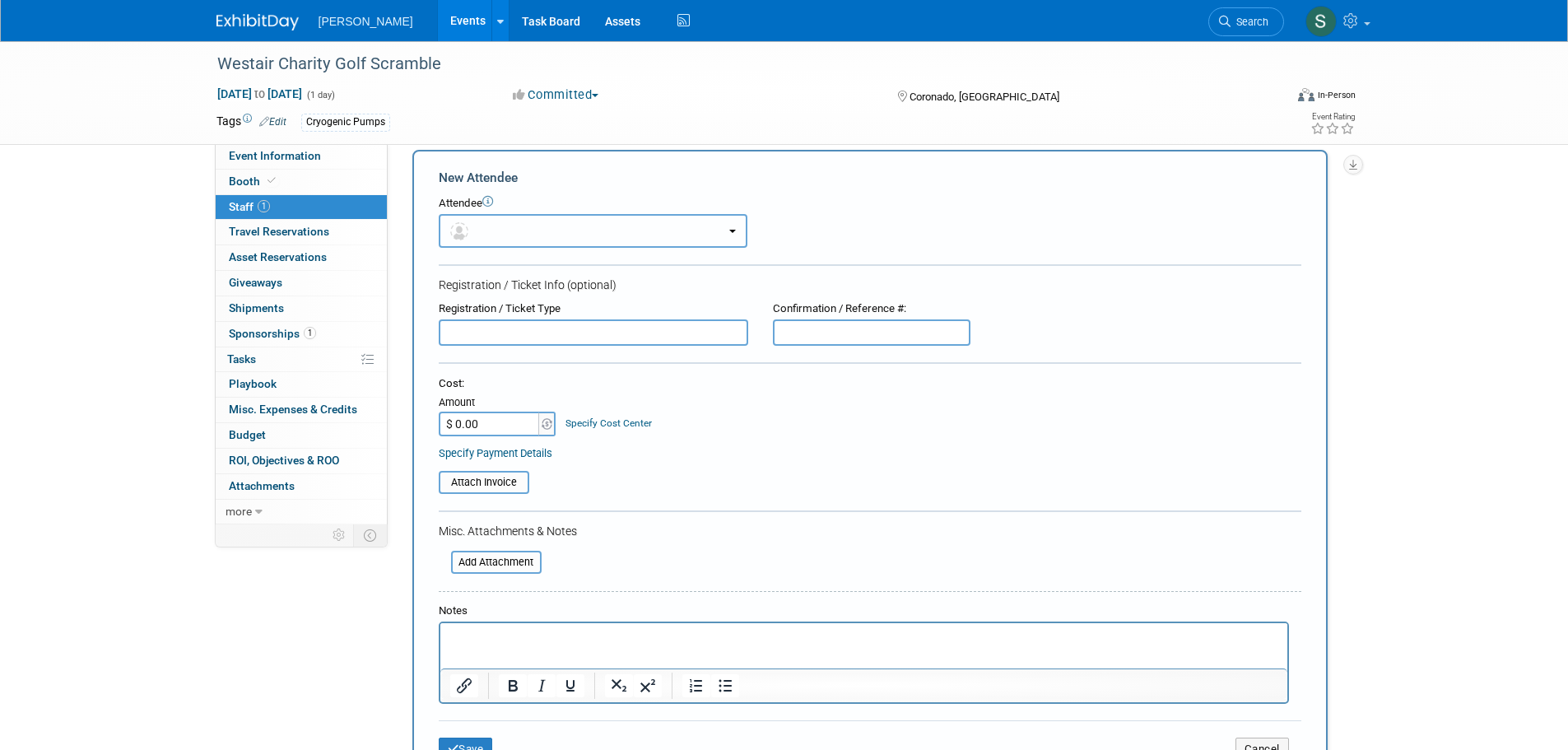
click at [526, 235] on button "button" at bounding box center [593, 231] width 308 height 34
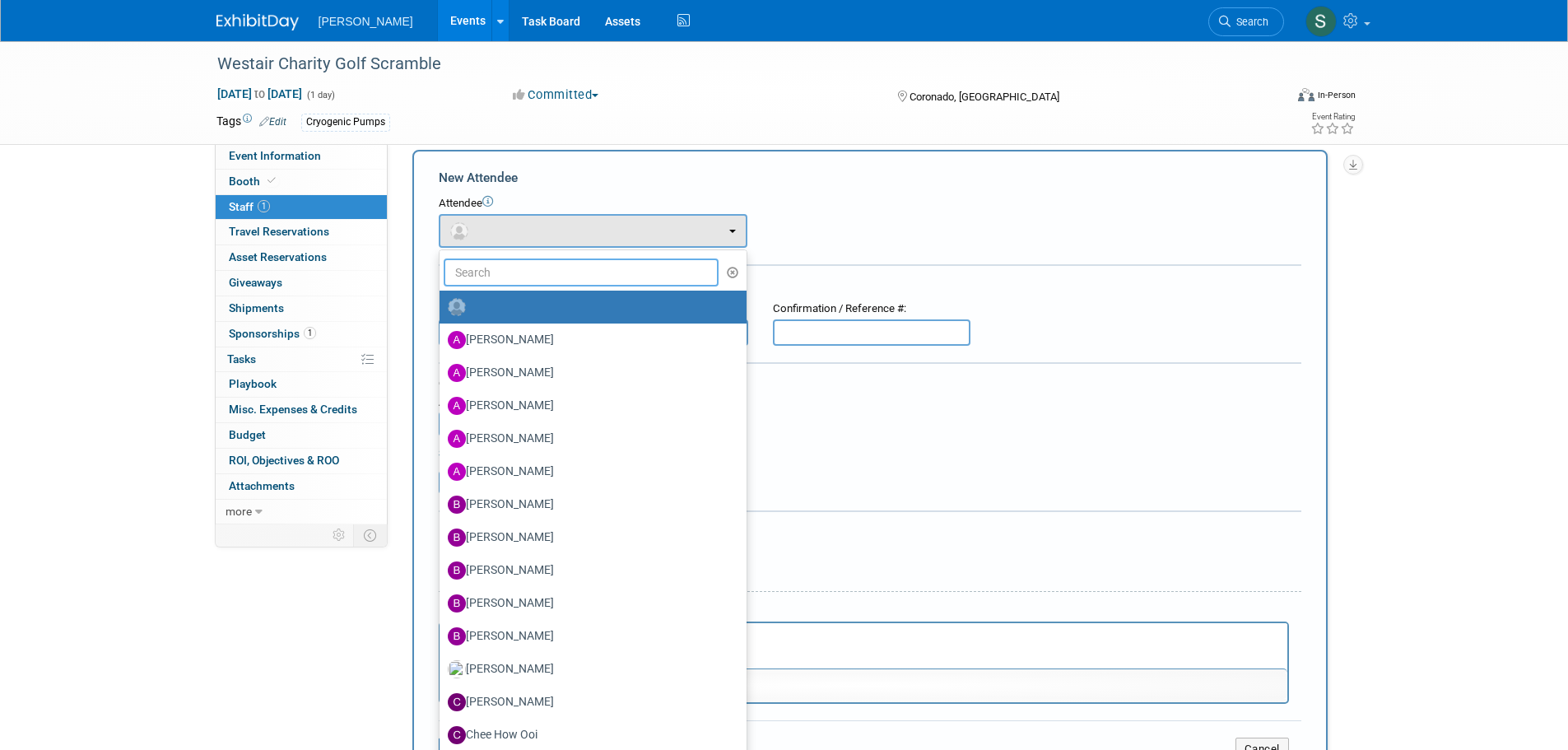
click at [535, 269] on input "text" at bounding box center [581, 273] width 275 height 28
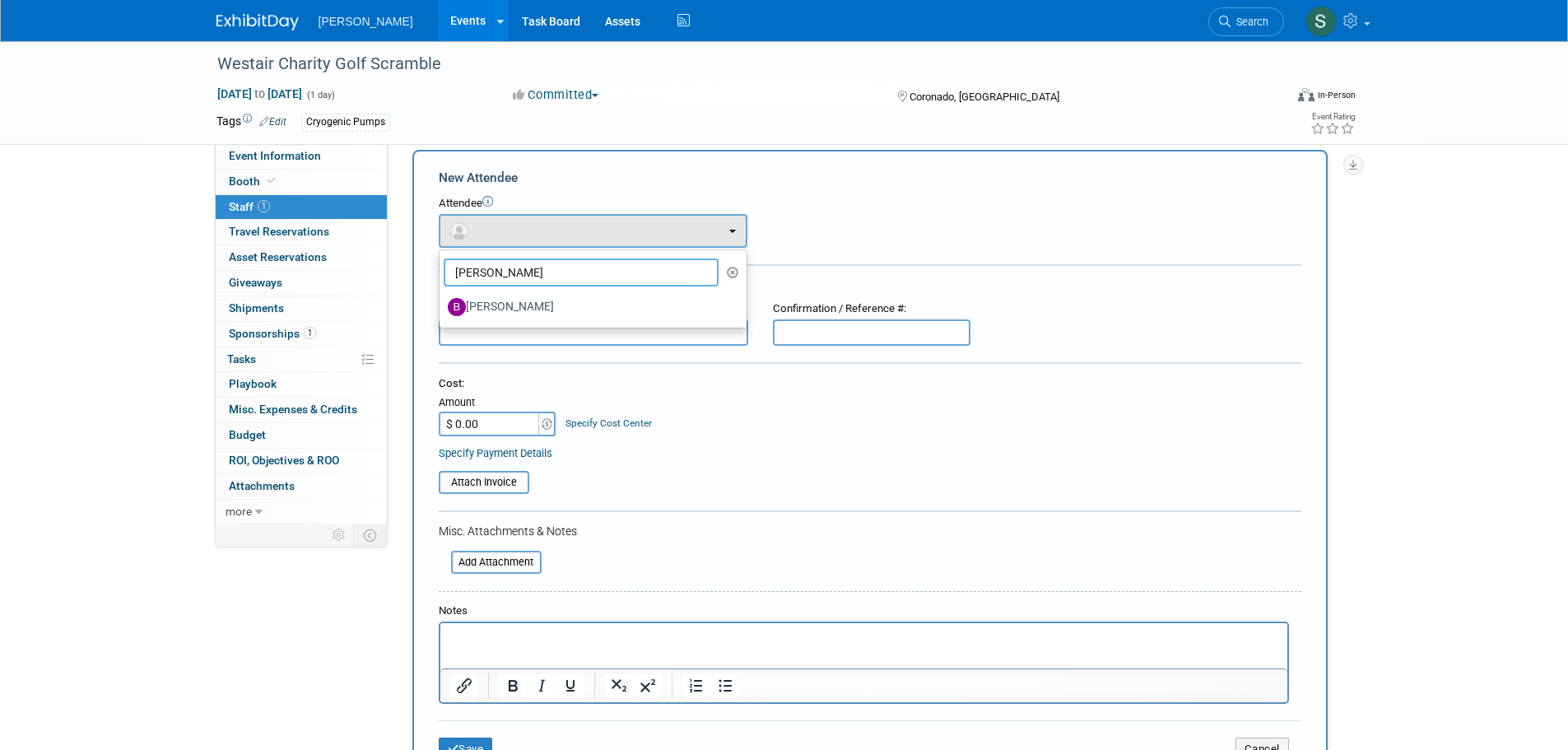
type input "brian"
click at [543, 302] on label "Brian McGinley" at bounding box center [588, 307] width 282 height 26
click at [442, 302] on input "Brian McGinley" at bounding box center [436, 305] width 10 height 10
select select "5b4236e2-0edc-43db-a1f3-038ded05836e"
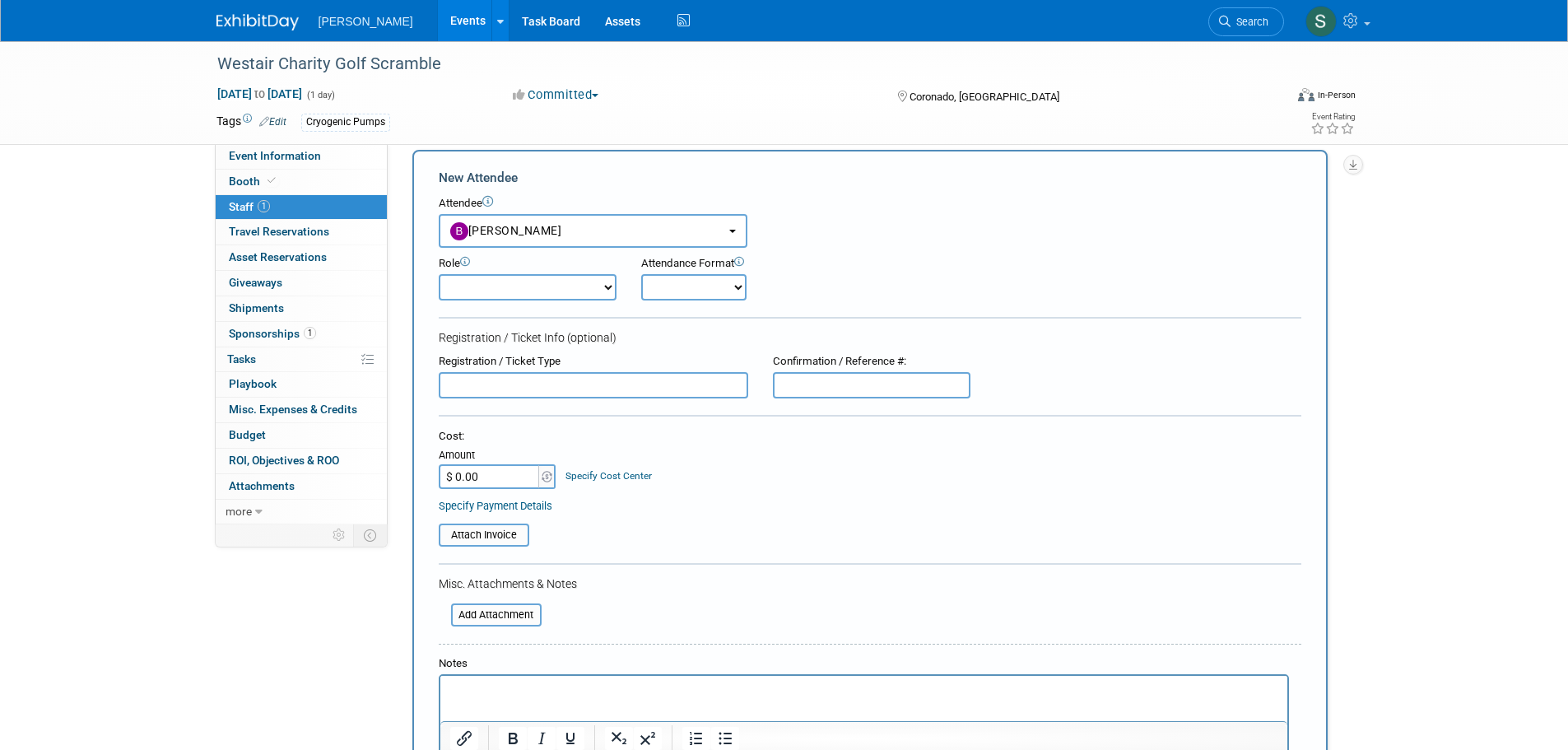
click at [532, 298] on select "Demonstrator Host Planner Presenter Sales Representative Set-up/Dismantle Crew …" at bounding box center [527, 288] width 178 height 26
select select "4"
click at [439, 274] on select "Demonstrator Host Planner Presenter Sales Representative Set-up/Dismantle Crew …" at bounding box center [527, 288] width 178 height 26
click at [705, 293] on select "Onsite Remote" at bounding box center [694, 288] width 105 height 26
select select "1"
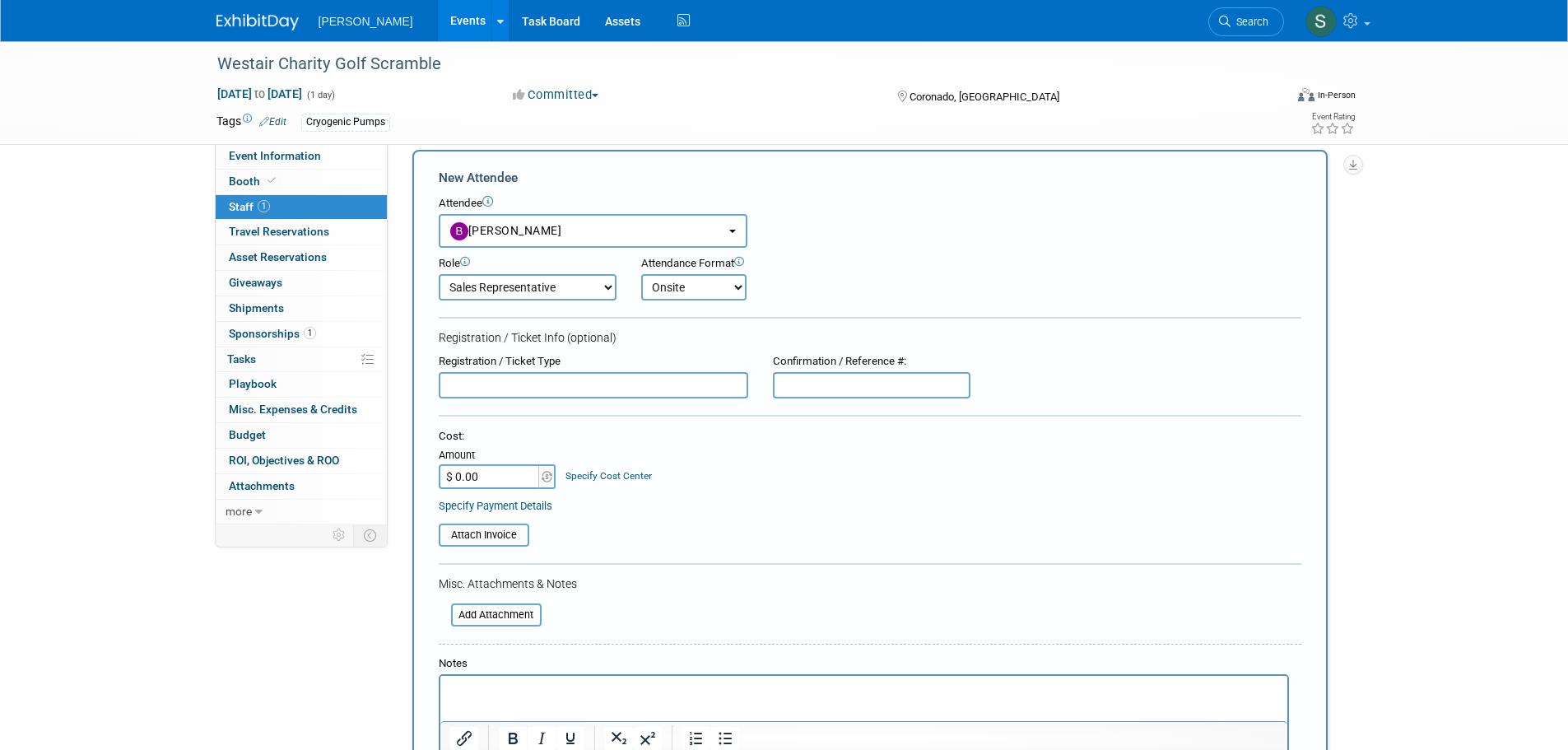
click at [641, 274] on select "Onsite Remote" at bounding box center [694, 288] width 105 height 26
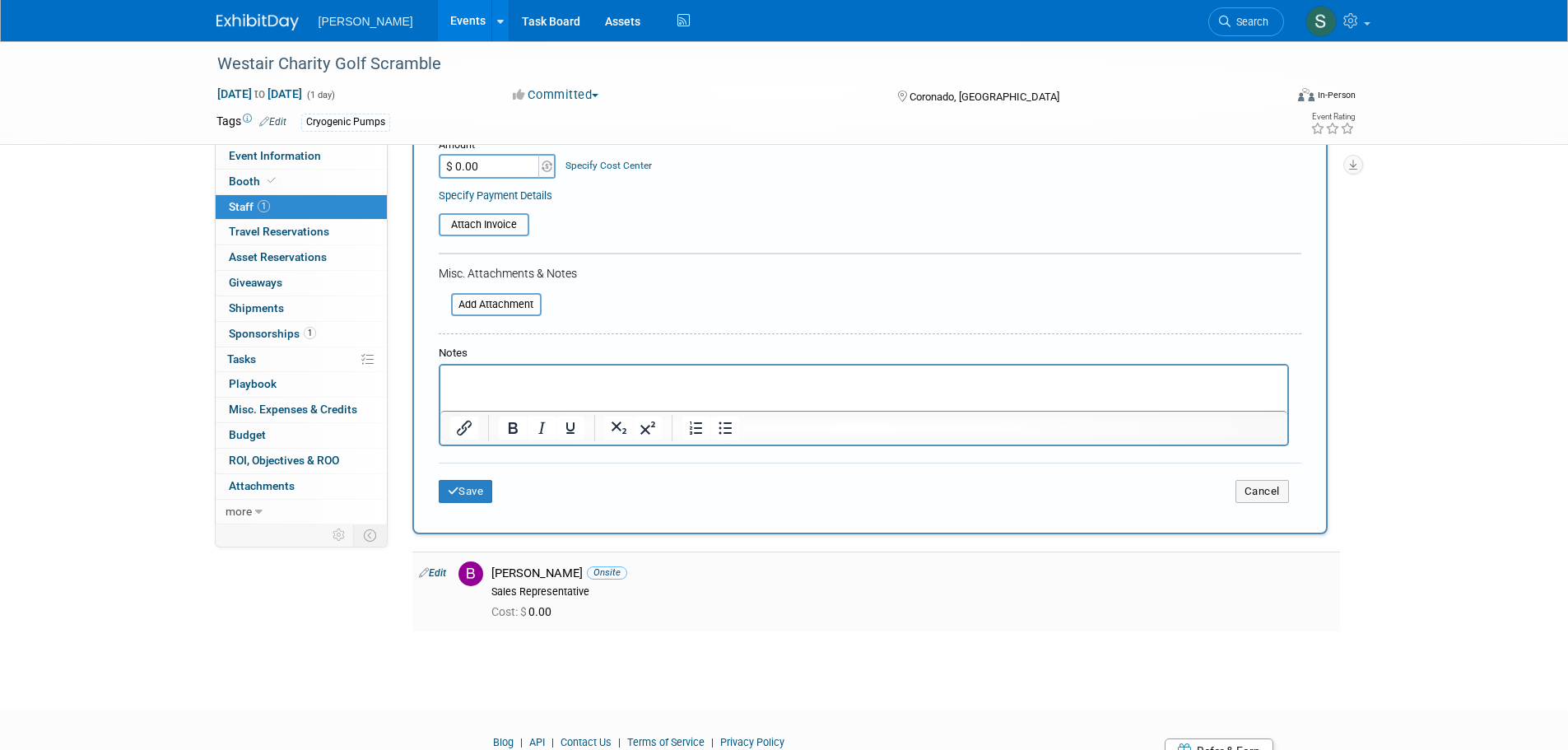
scroll to position [346, 0]
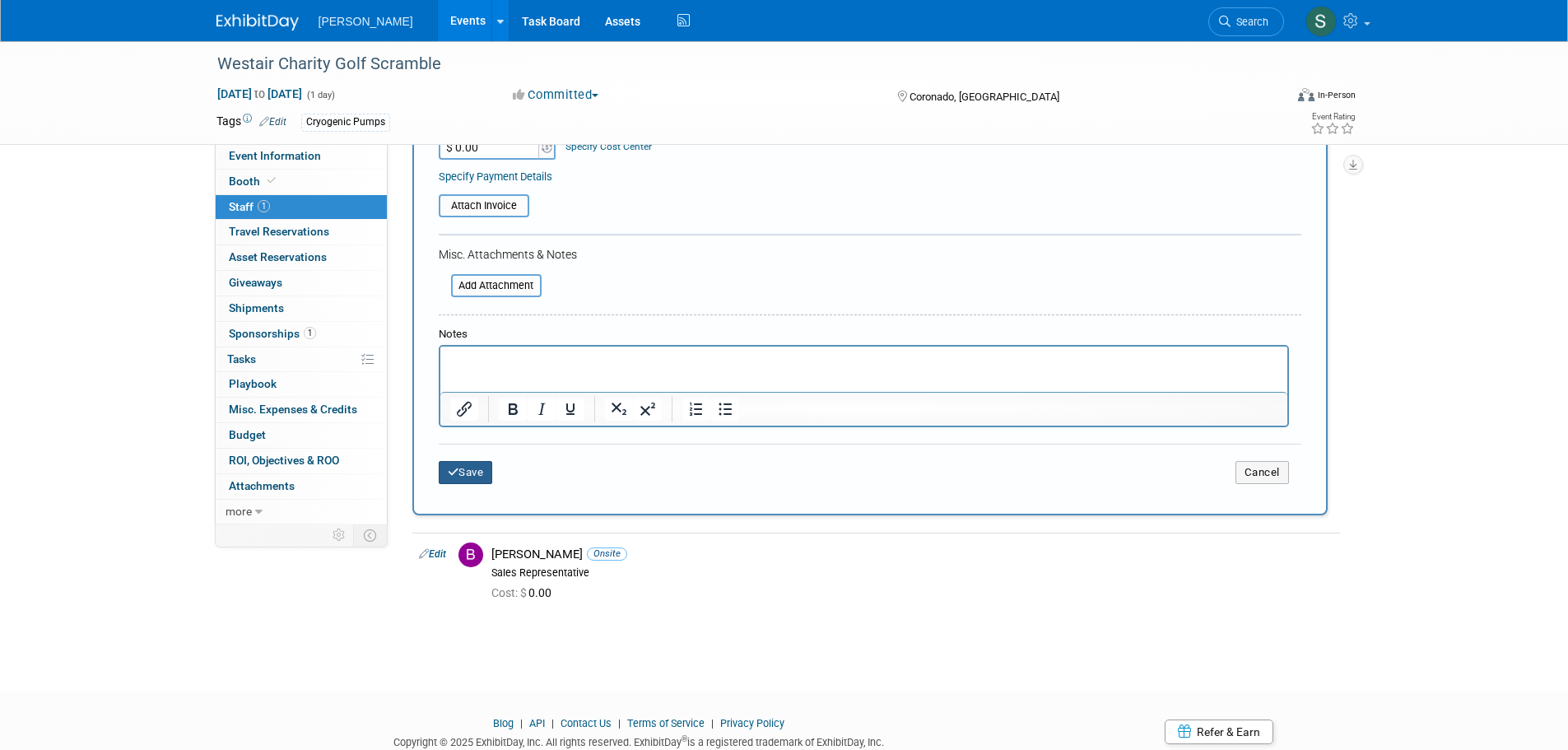
click at [480, 470] on button "Save" at bounding box center [466, 472] width 55 height 23
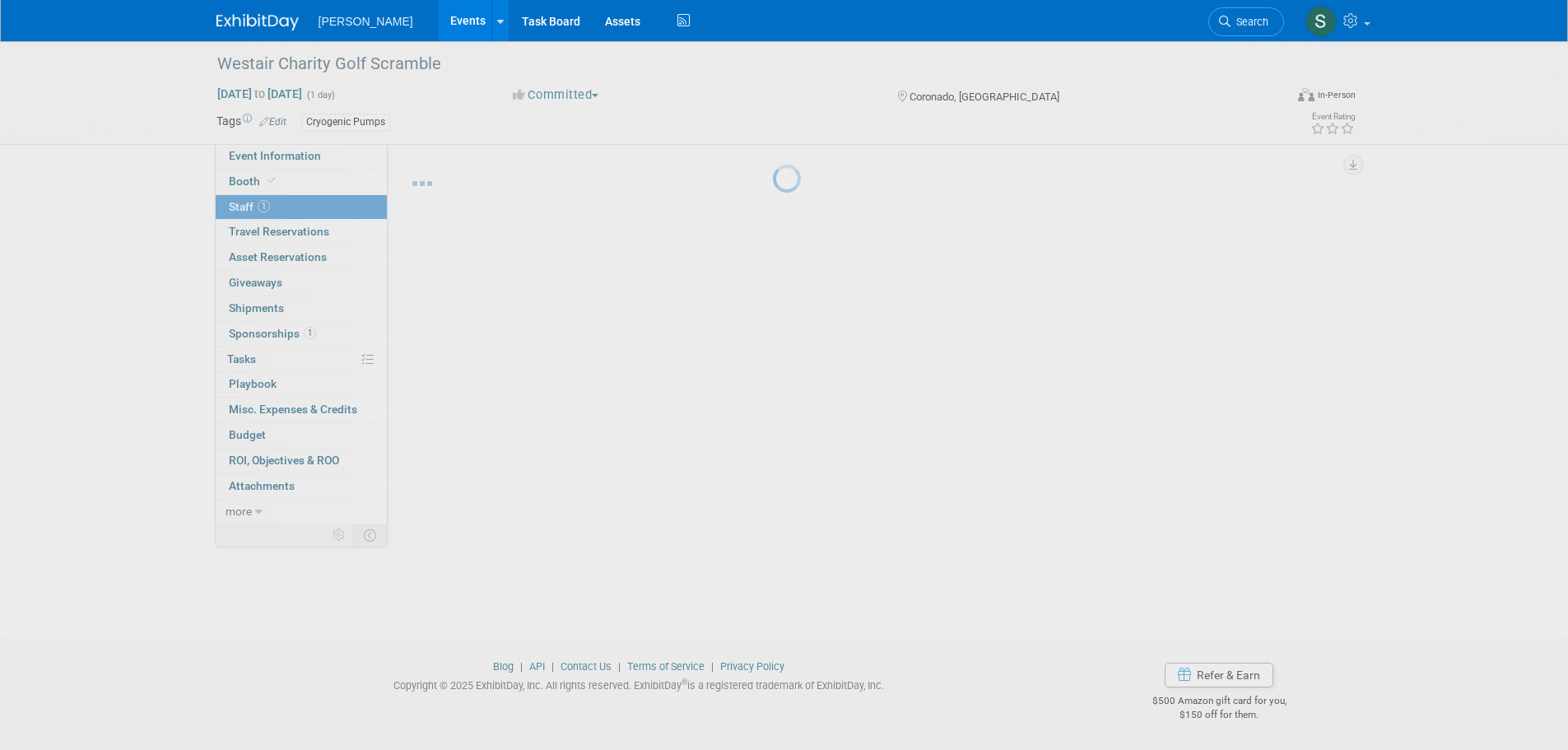
scroll to position [17, 0]
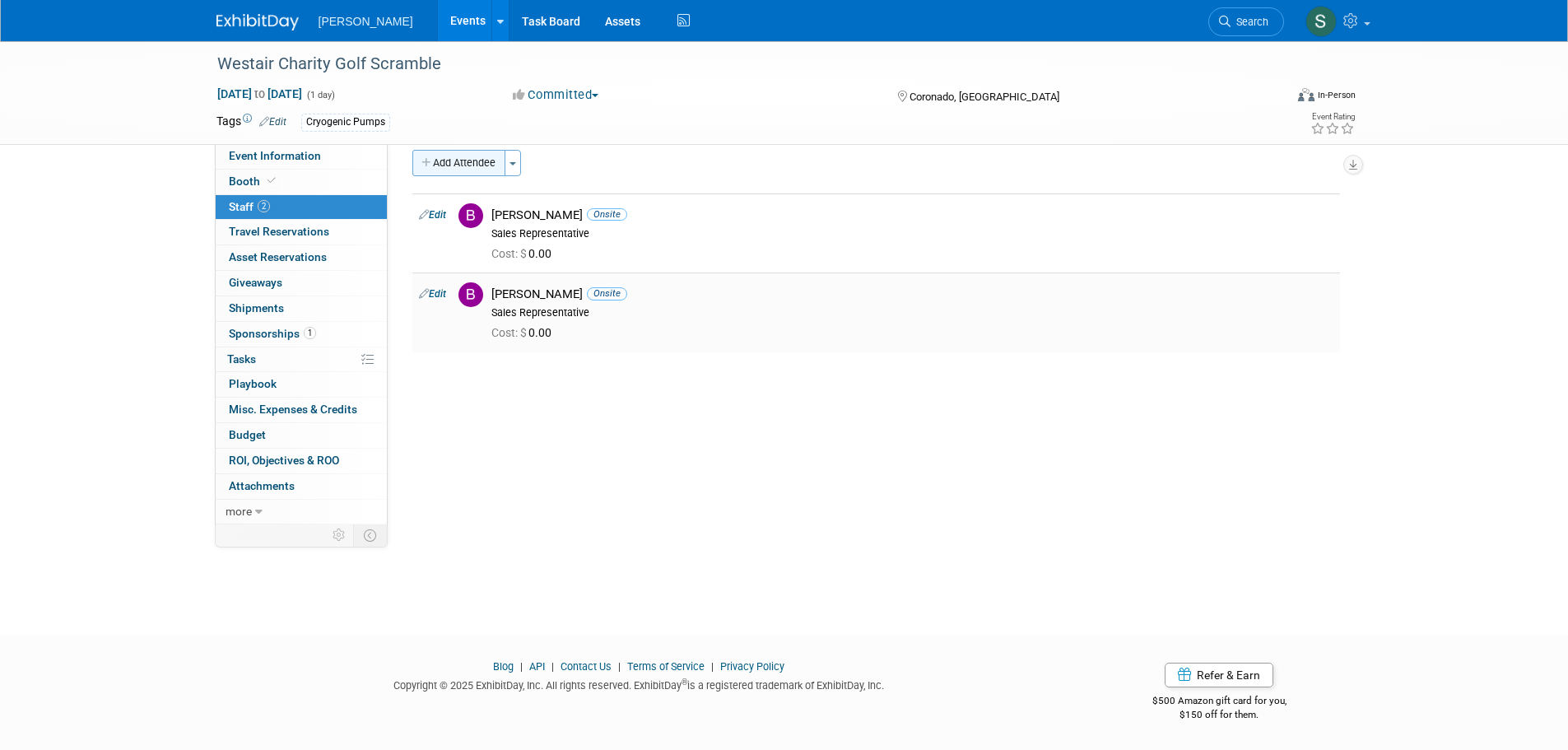
click at [450, 162] on button "Add Attendee" at bounding box center [459, 163] width 93 height 26
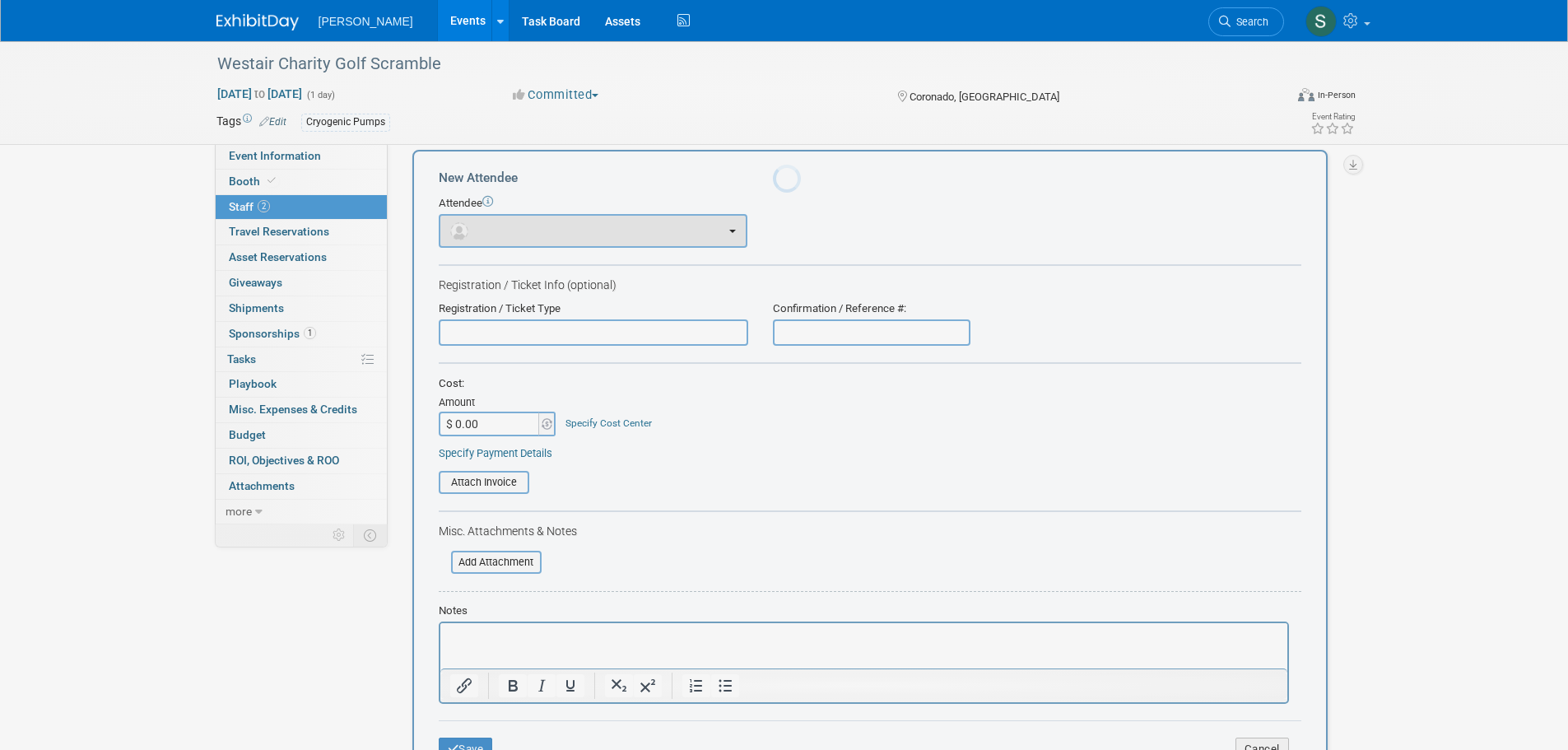
scroll to position [0, 0]
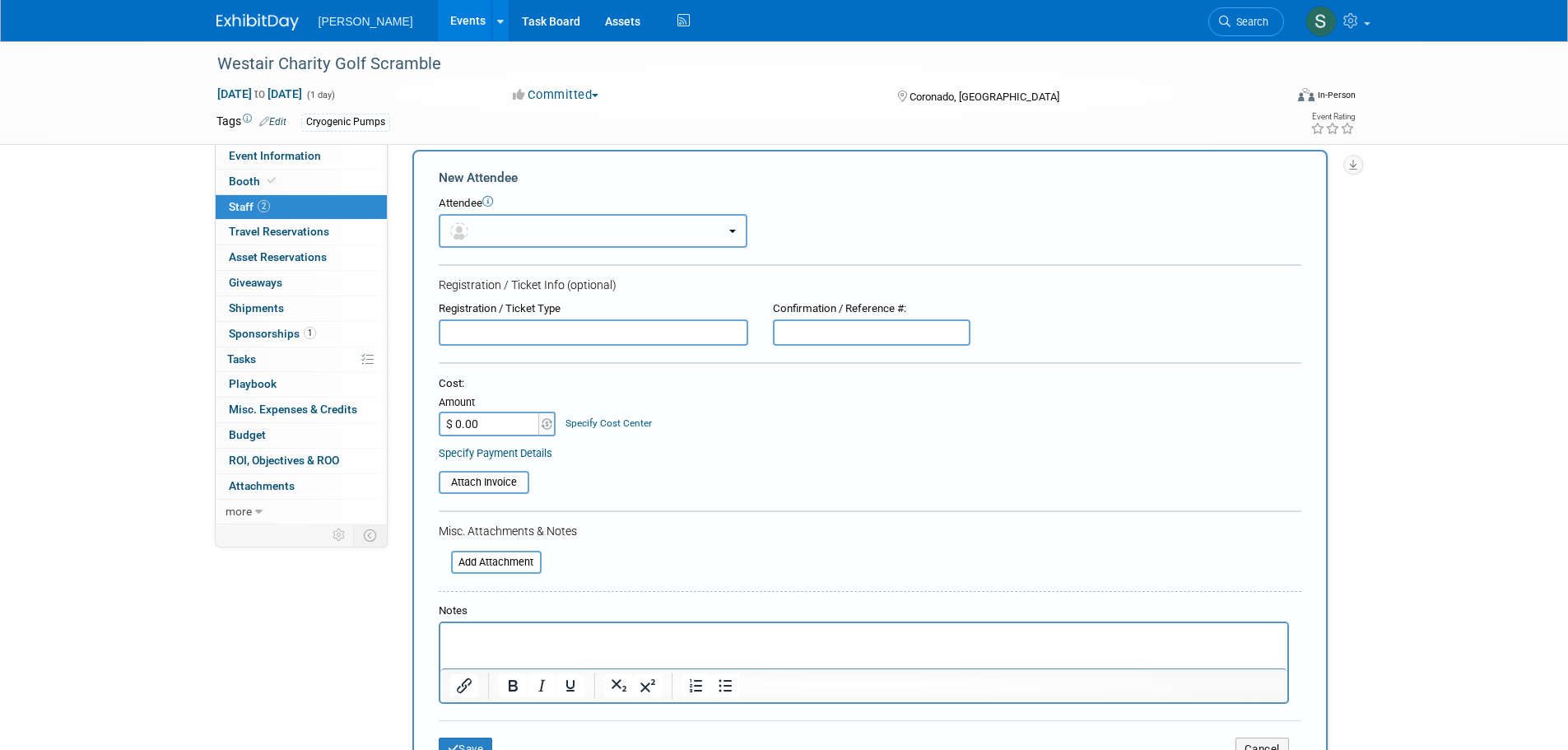
click at [502, 219] on button "button" at bounding box center [593, 231] width 308 height 34
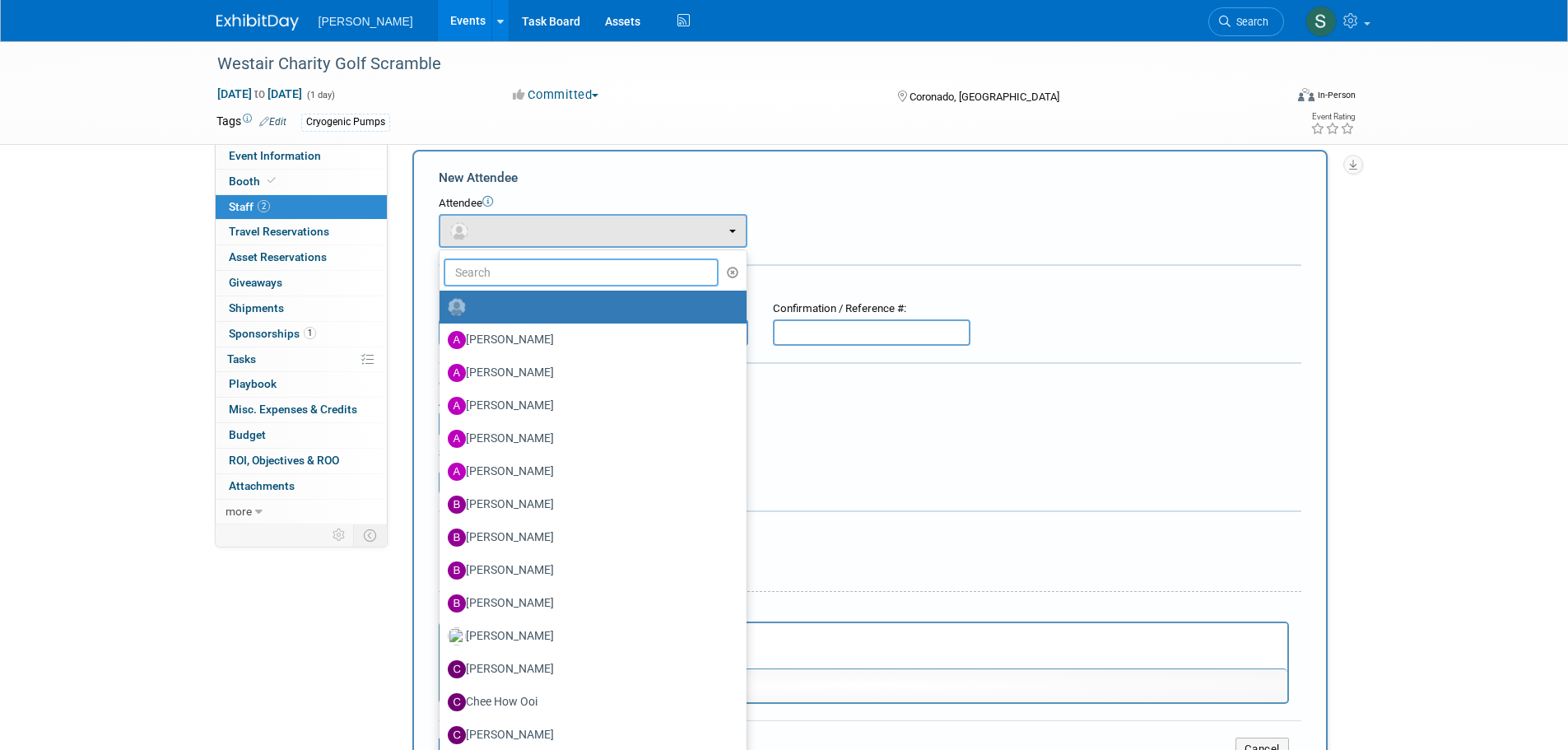
click at [541, 263] on input "text" at bounding box center [581, 273] width 275 height 28
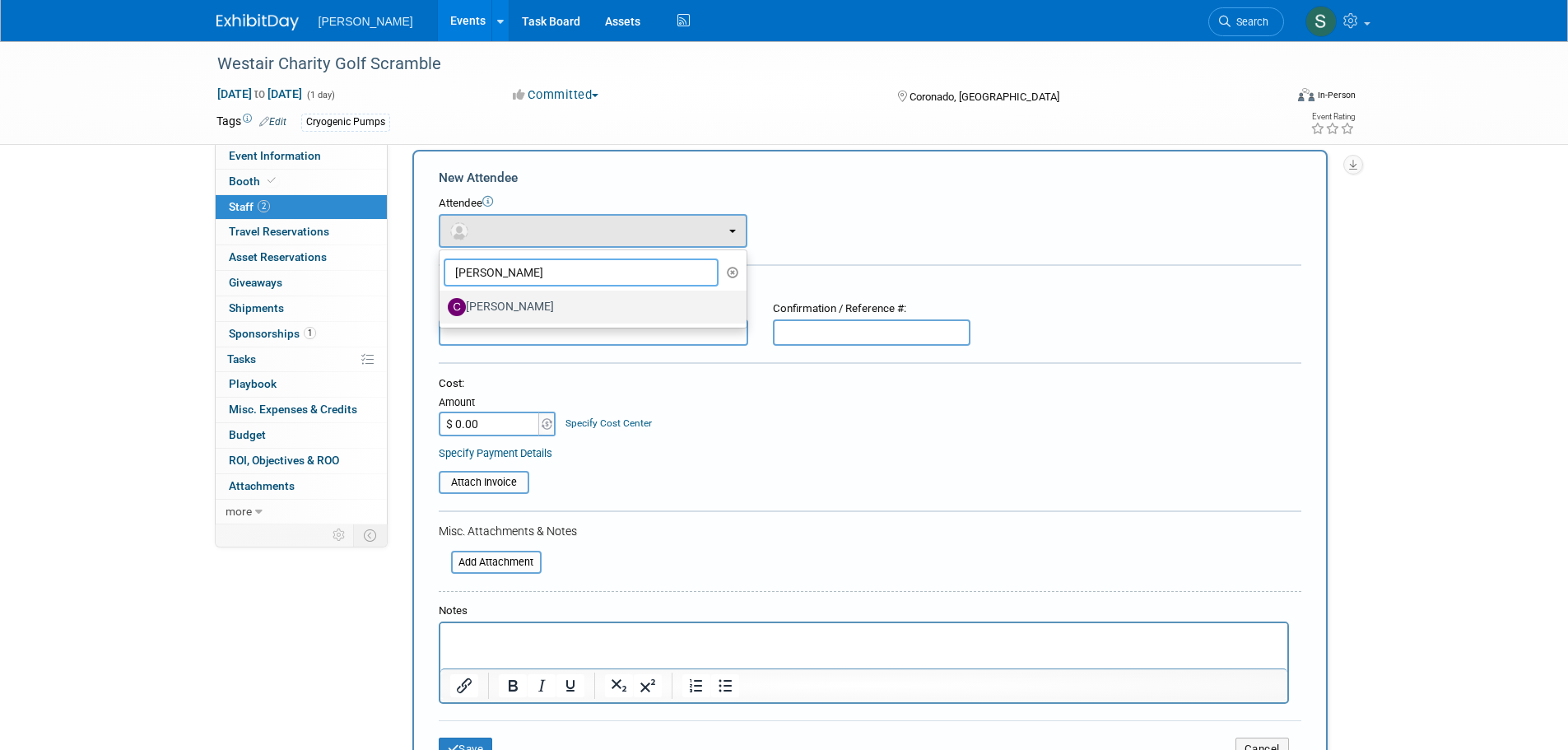
type input "cody"
click at [544, 307] on label "Cody Patrick" at bounding box center [588, 307] width 282 height 26
click at [442, 307] on input "Cody Patrick" at bounding box center [436, 305] width 10 height 10
select select "c1c6bed7-a30f-4880-9ada-0db8753ec065"
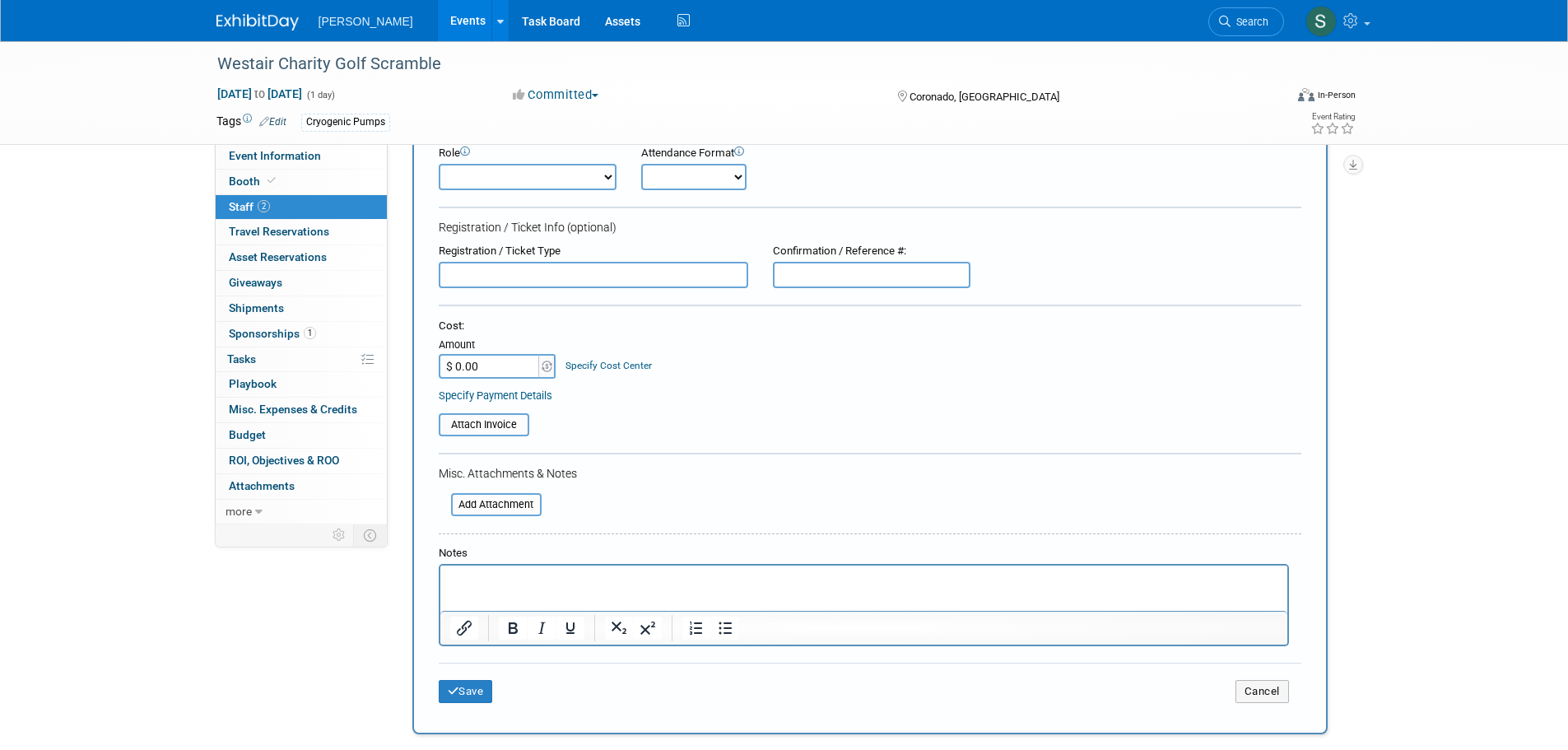
scroll to position [99, 0]
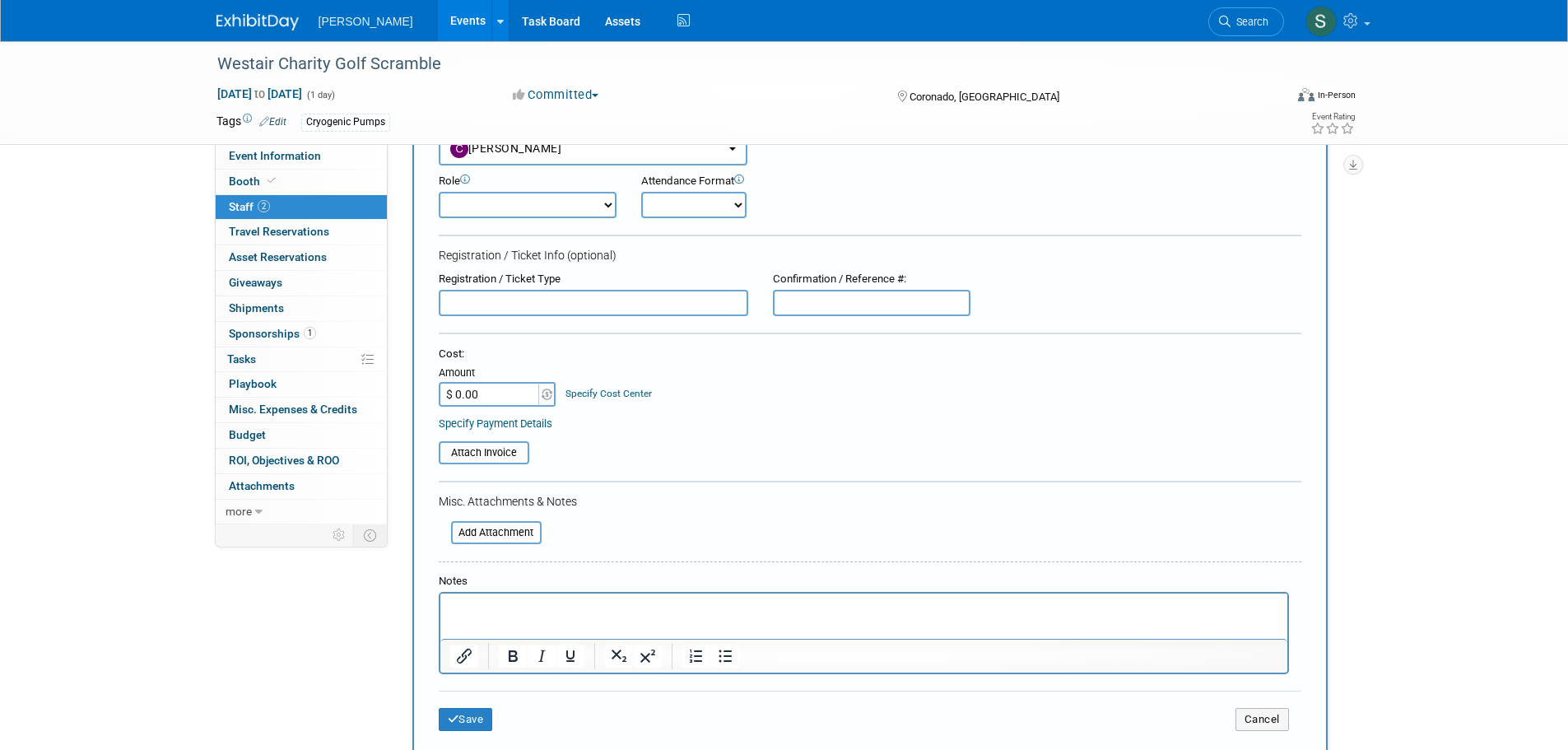
drag, startPoint x: 512, startPoint y: 209, endPoint x: 512, endPoint y: 217, distance: 8.0
click at [512, 209] on select "Demonstrator Host Planner Presenter Sales Representative Set-up/Dismantle Crew …" at bounding box center [527, 205] width 178 height 26
select select "4"
click at [439, 192] on select "Demonstrator Host Planner Presenter Sales Representative Set-up/Dismantle Crew …" at bounding box center [527, 205] width 178 height 26
drag, startPoint x: 667, startPoint y: 195, endPoint x: 667, endPoint y: 204, distance: 9.0
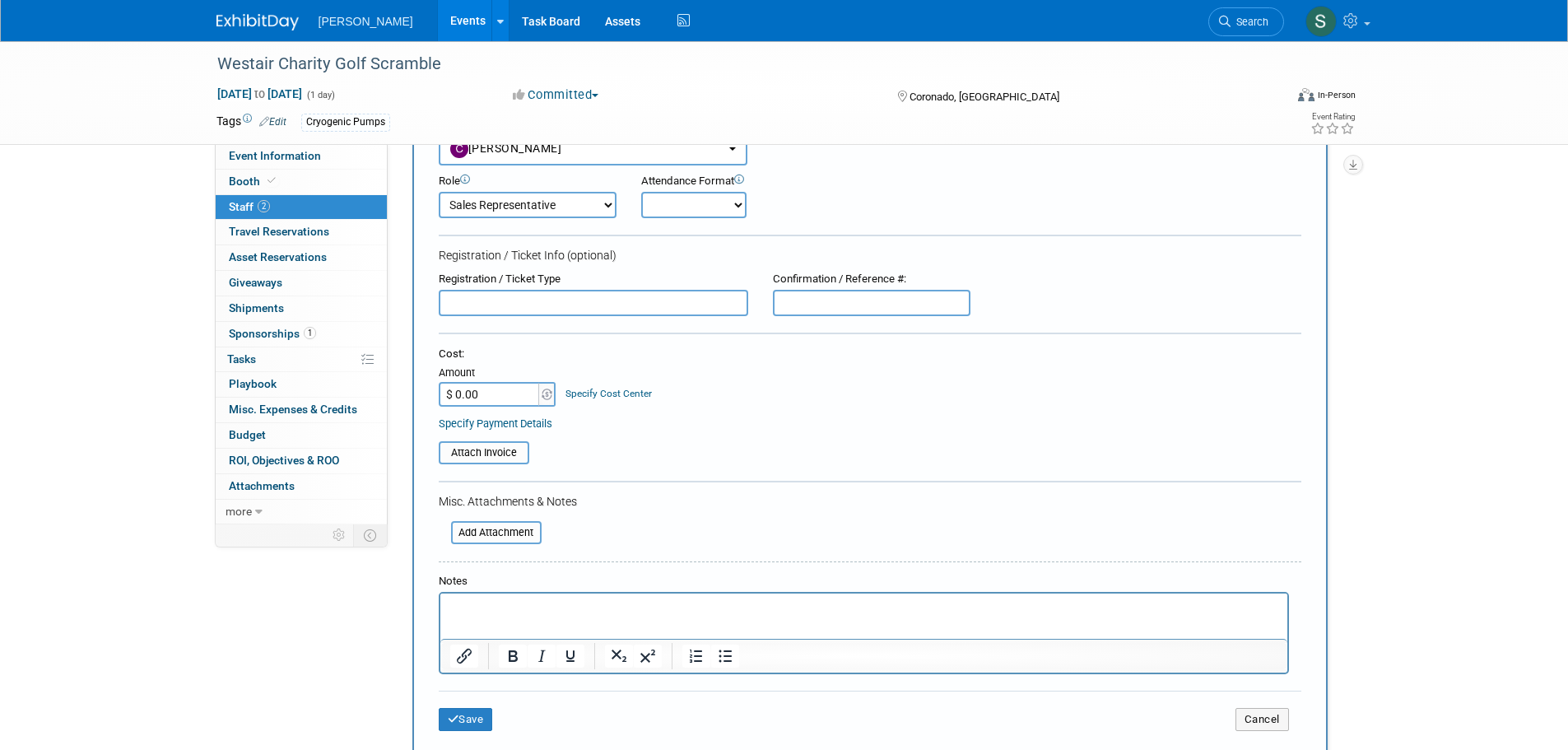
click at [667, 195] on select "Onsite Remote" at bounding box center [694, 205] width 105 height 26
click at [641, 192] on select "Onsite Remote" at bounding box center [694, 205] width 105 height 26
click at [679, 242] on form "New Attendee Attendee <img src="https://www.exhibitday.com/Images/Unassigned-Us…" at bounding box center [870, 414] width 863 height 657
click at [674, 194] on select "Onsite Remote" at bounding box center [694, 205] width 105 height 26
select select "1"
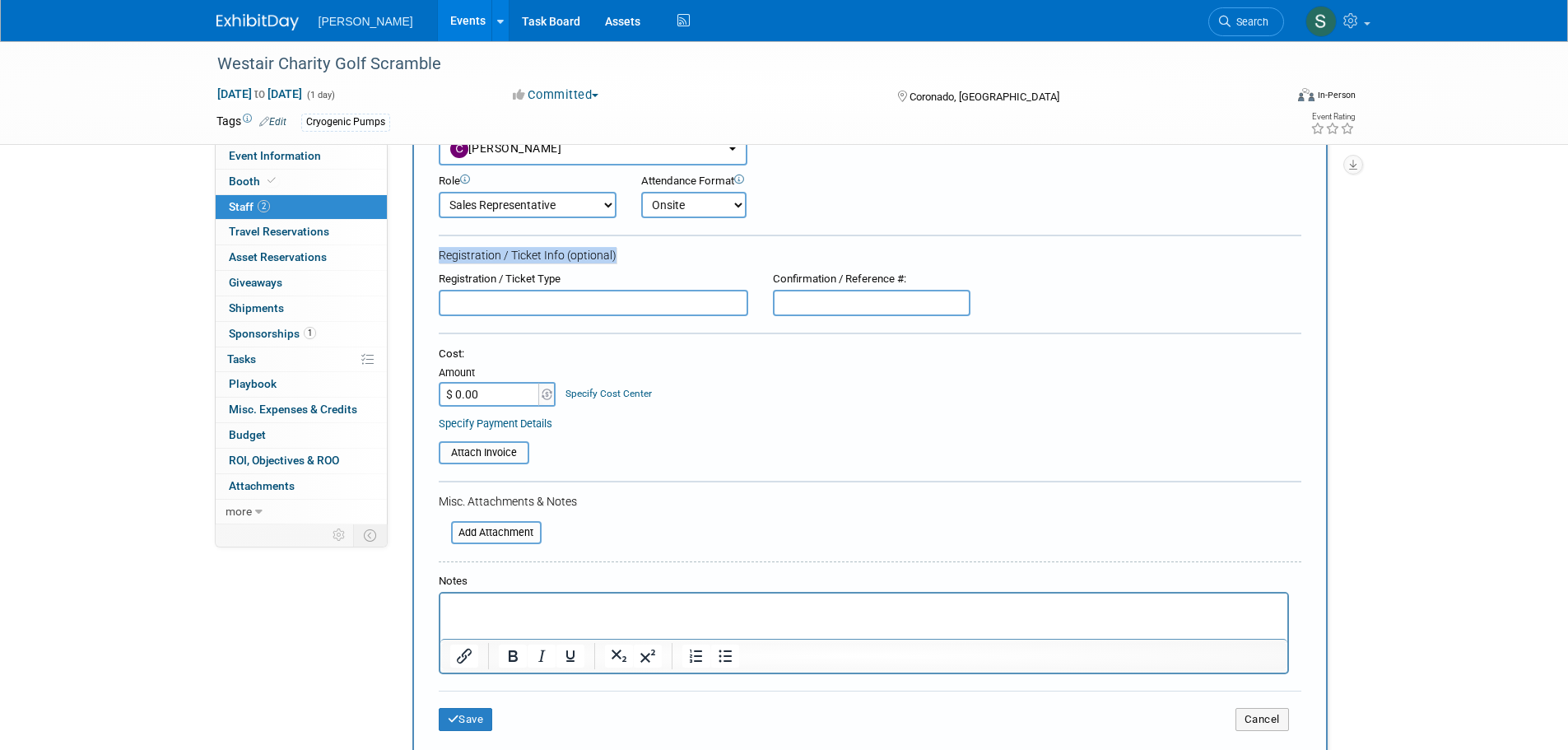
click at [641, 192] on select "Onsite Remote" at bounding box center [694, 205] width 105 height 26
click at [670, 266] on form "New Attendee Attendee <img src="https://www.exhibitday.com/Images/Unassigned-Us…" at bounding box center [870, 414] width 863 height 657
click at [472, 711] on button "Save" at bounding box center [466, 719] width 55 height 23
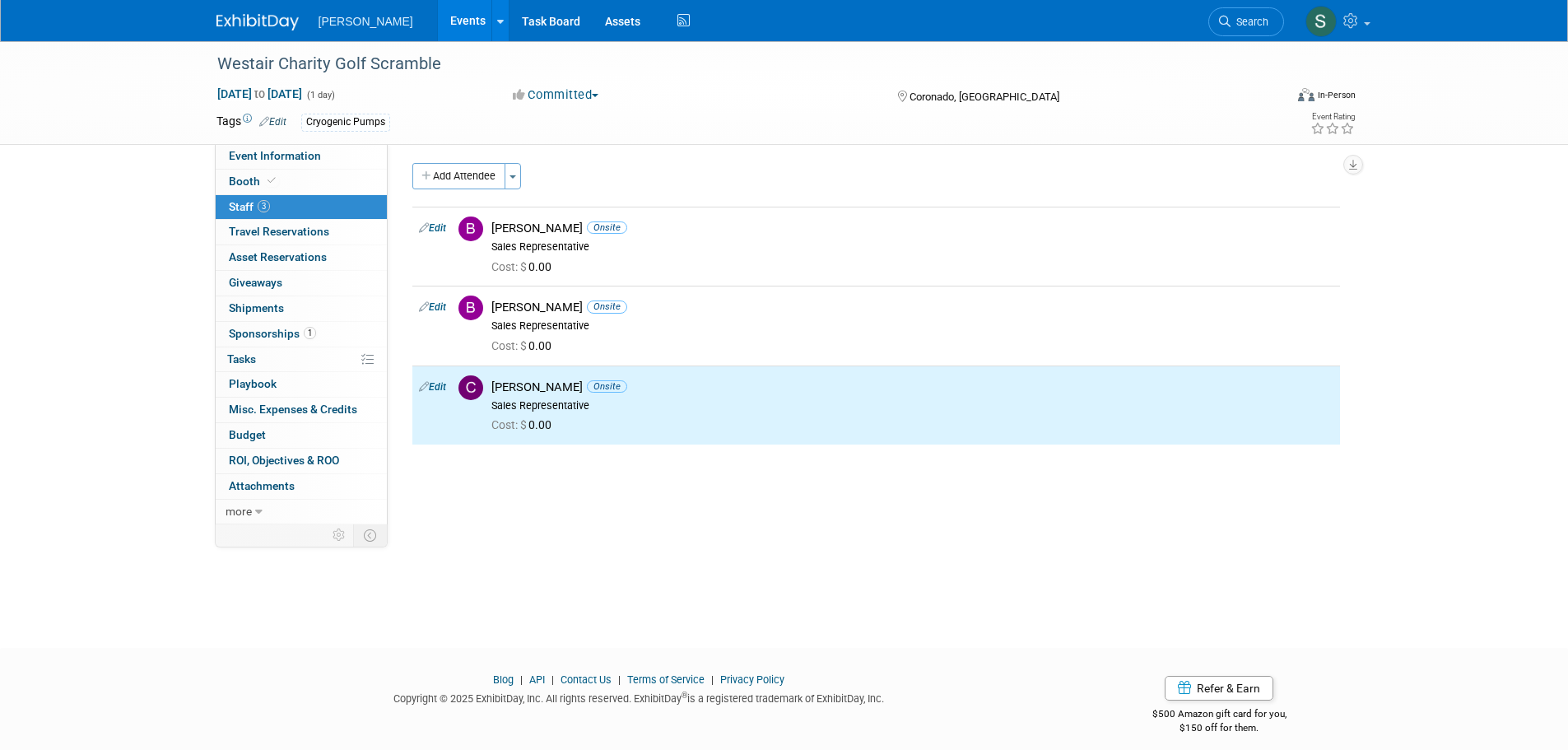
scroll to position [0, 0]
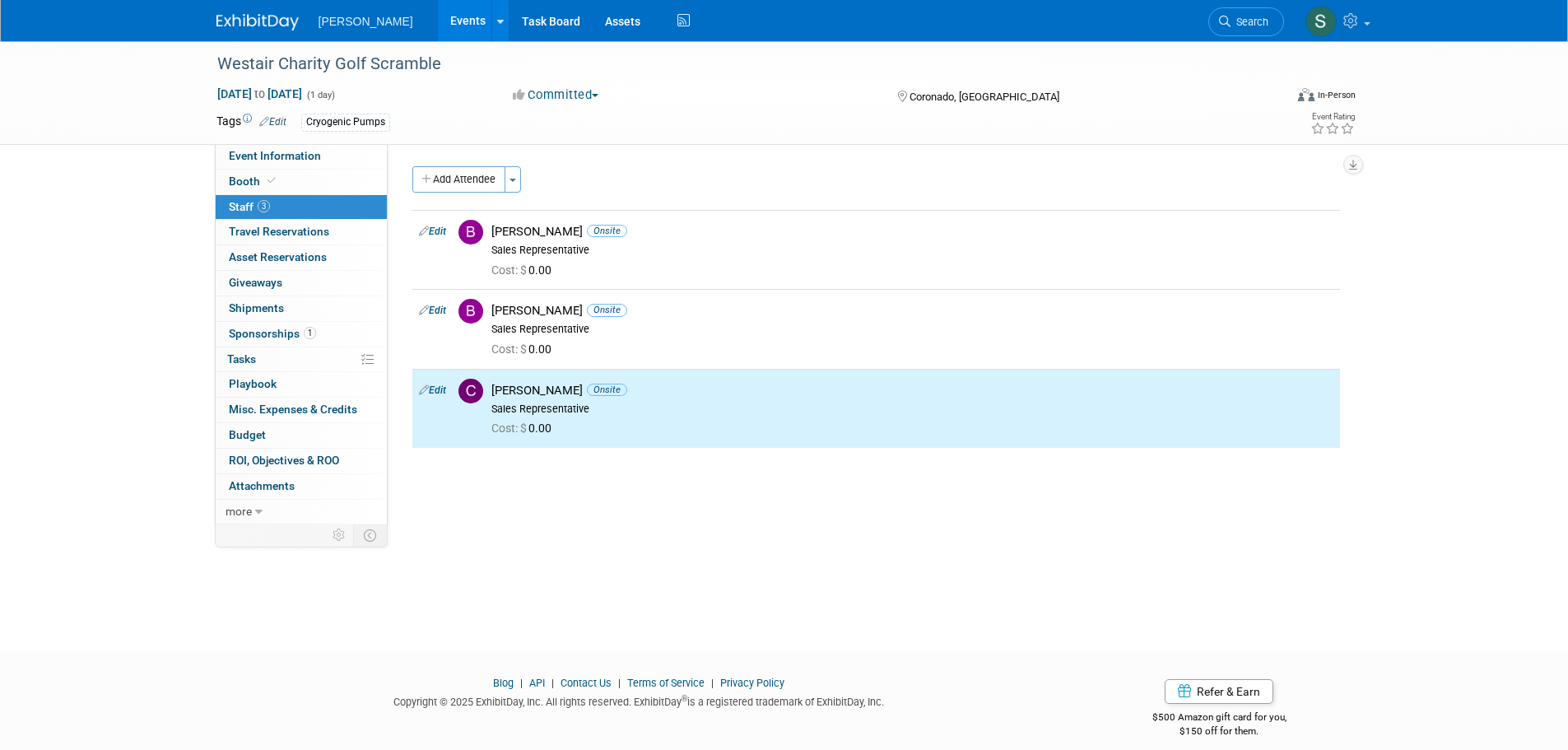
click at [456, 203] on div "Add Attendee Toggle Dropdown Quick -Tag Attendees Apply X (me) select all cancel" at bounding box center [876, 306] width 928 height 281
click at [455, 193] on div "Add Attendee Toggle Dropdown Quick -Tag Attendees Apply X (me) select all cancel" at bounding box center [876, 306] width 928 height 281
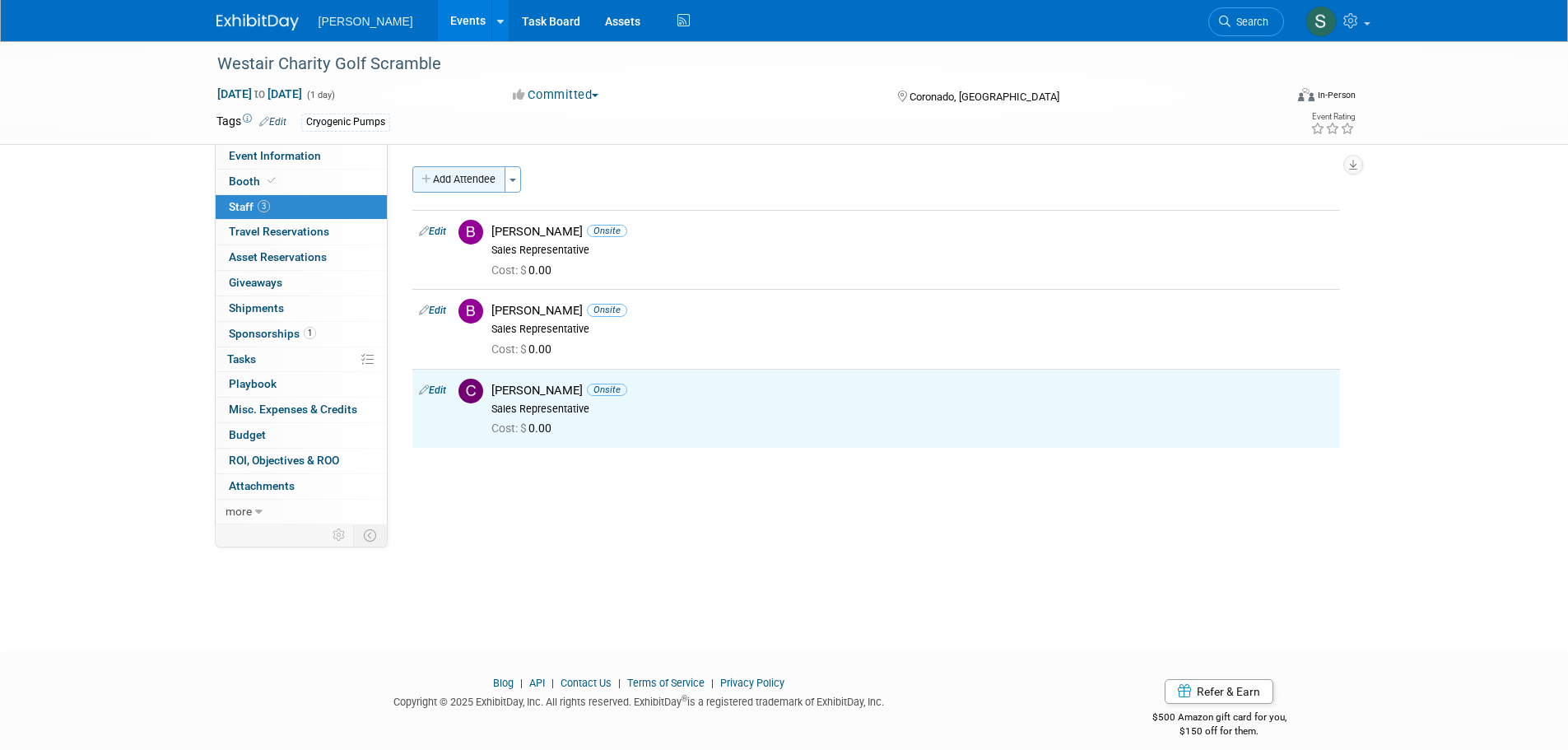
click at [455, 182] on button "Add Attendee" at bounding box center [459, 180] width 93 height 26
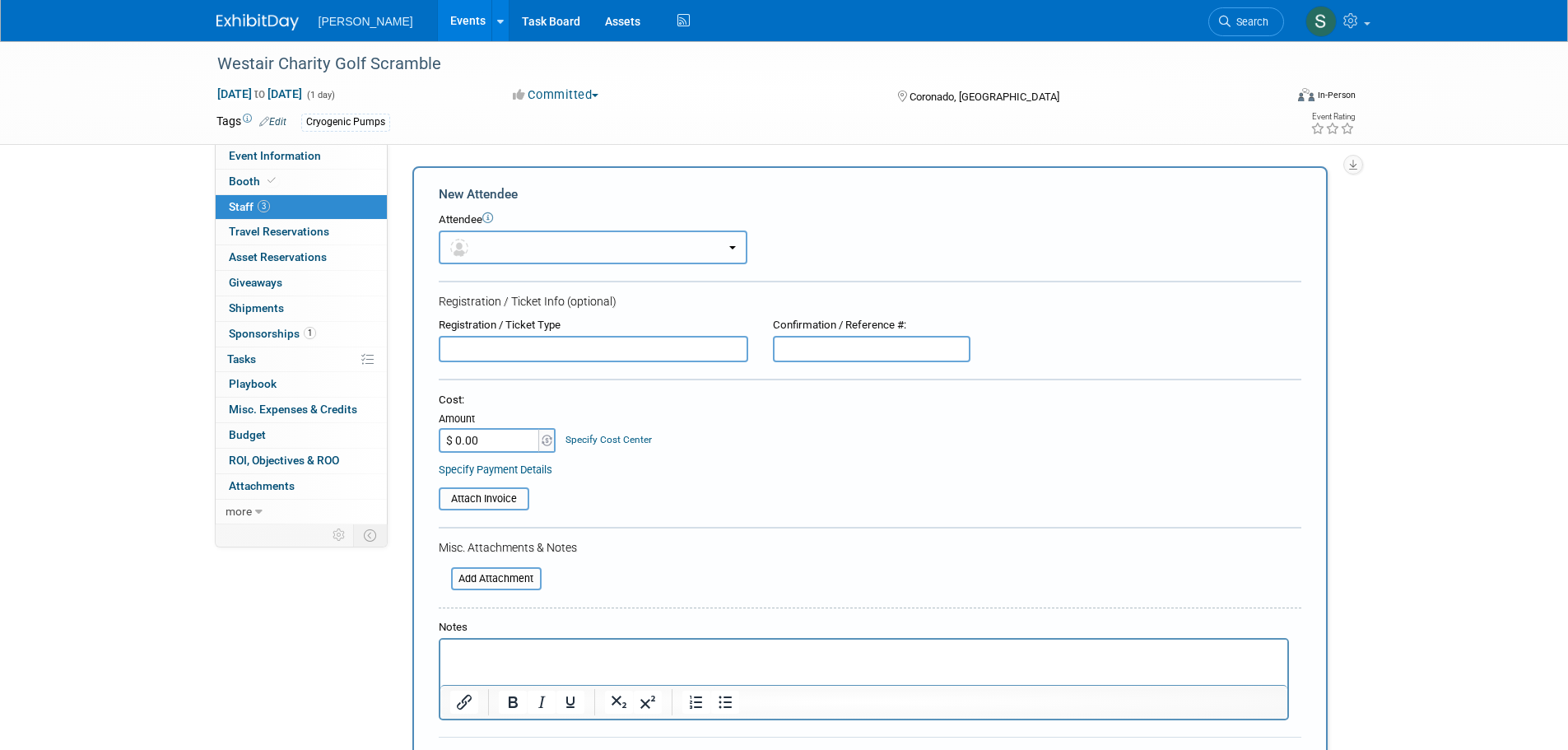
click at [513, 238] on button "button" at bounding box center [593, 247] width 308 height 34
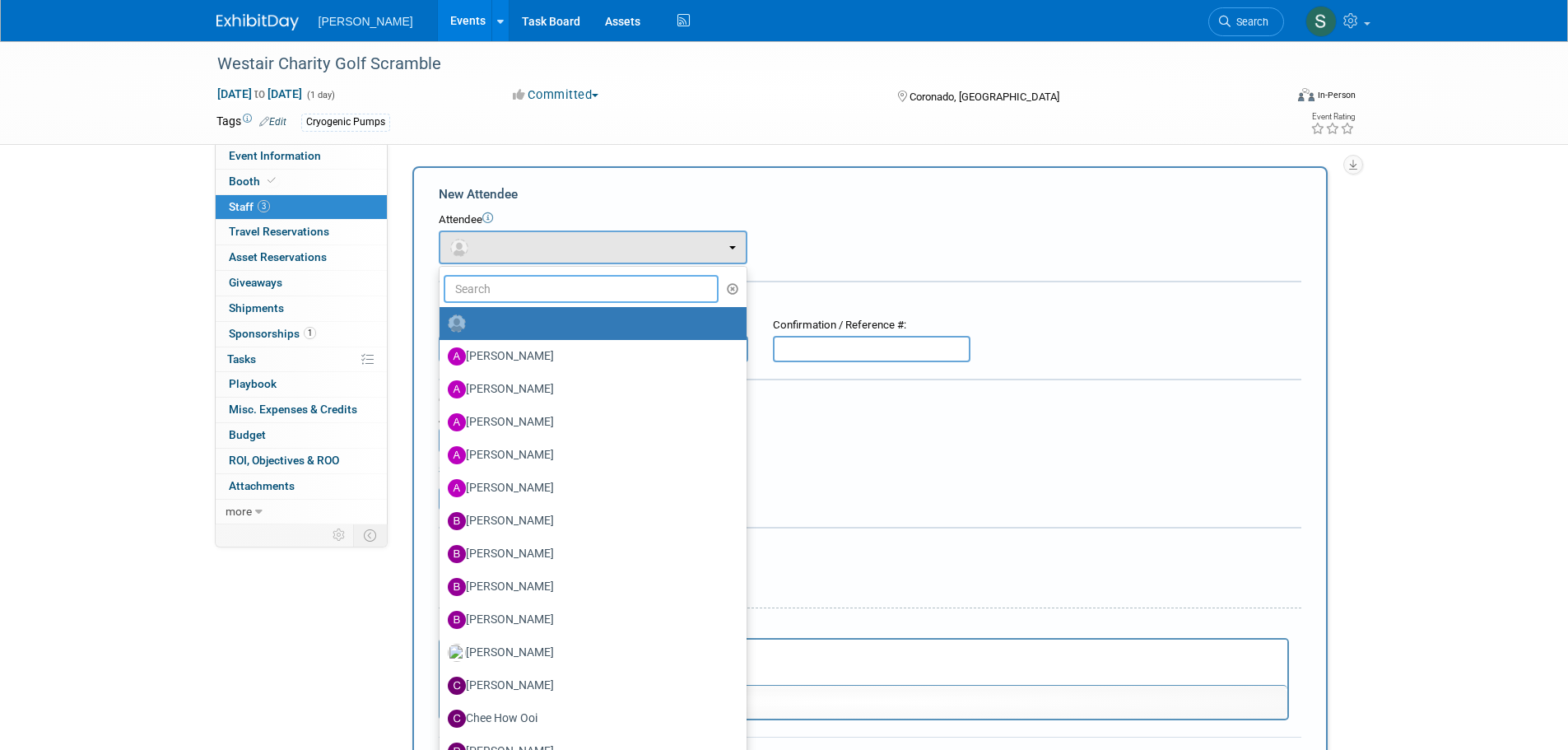
click at [536, 279] on input "text" at bounding box center [581, 289] width 275 height 28
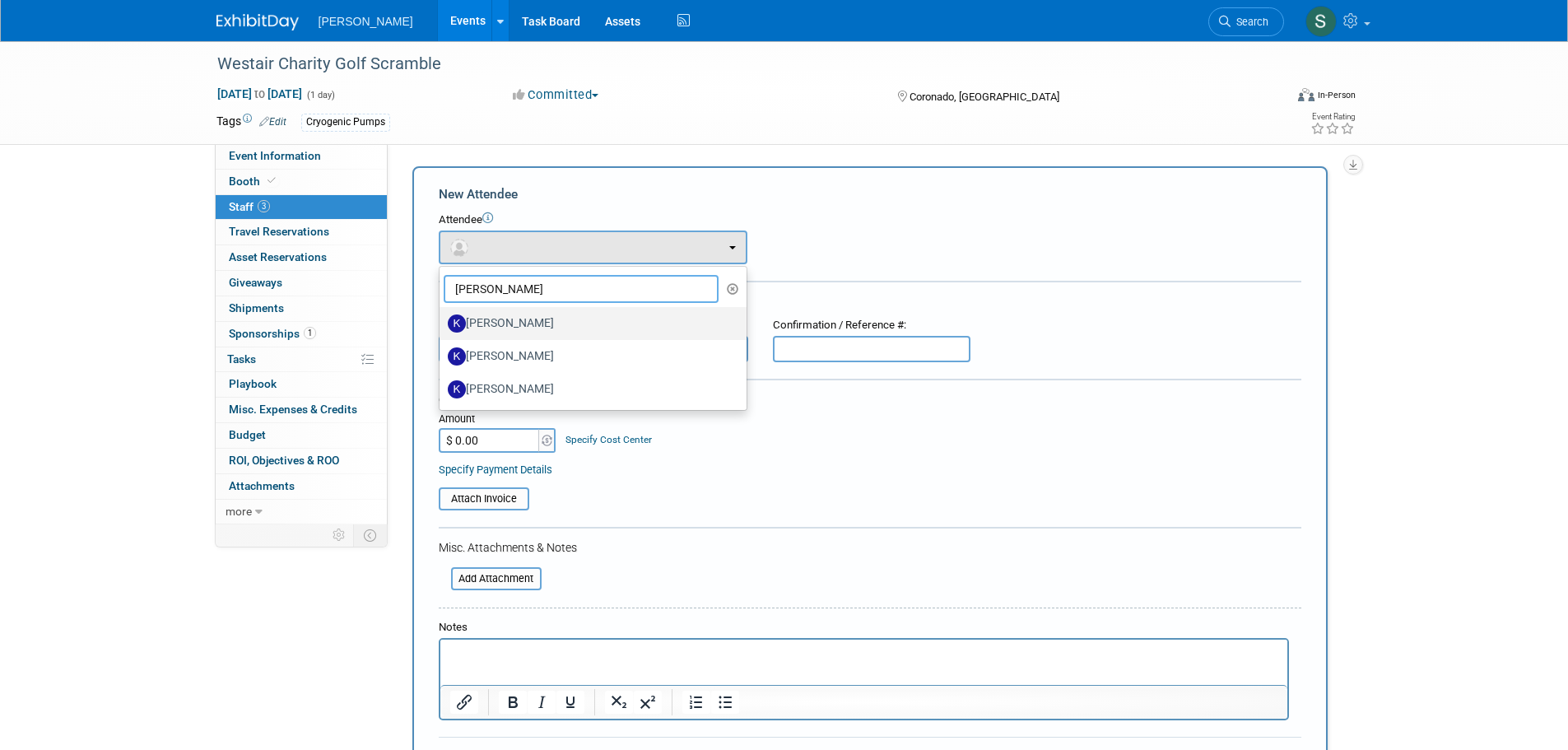
type input "kevin"
click at [536, 335] on label "Kevin Shelly" at bounding box center [588, 323] width 282 height 26
click at [442, 327] on input "Kevin Shelly" at bounding box center [436, 320] width 10 height 10
select select "5d106654-0d62-41e6-a259-f559eb201223"
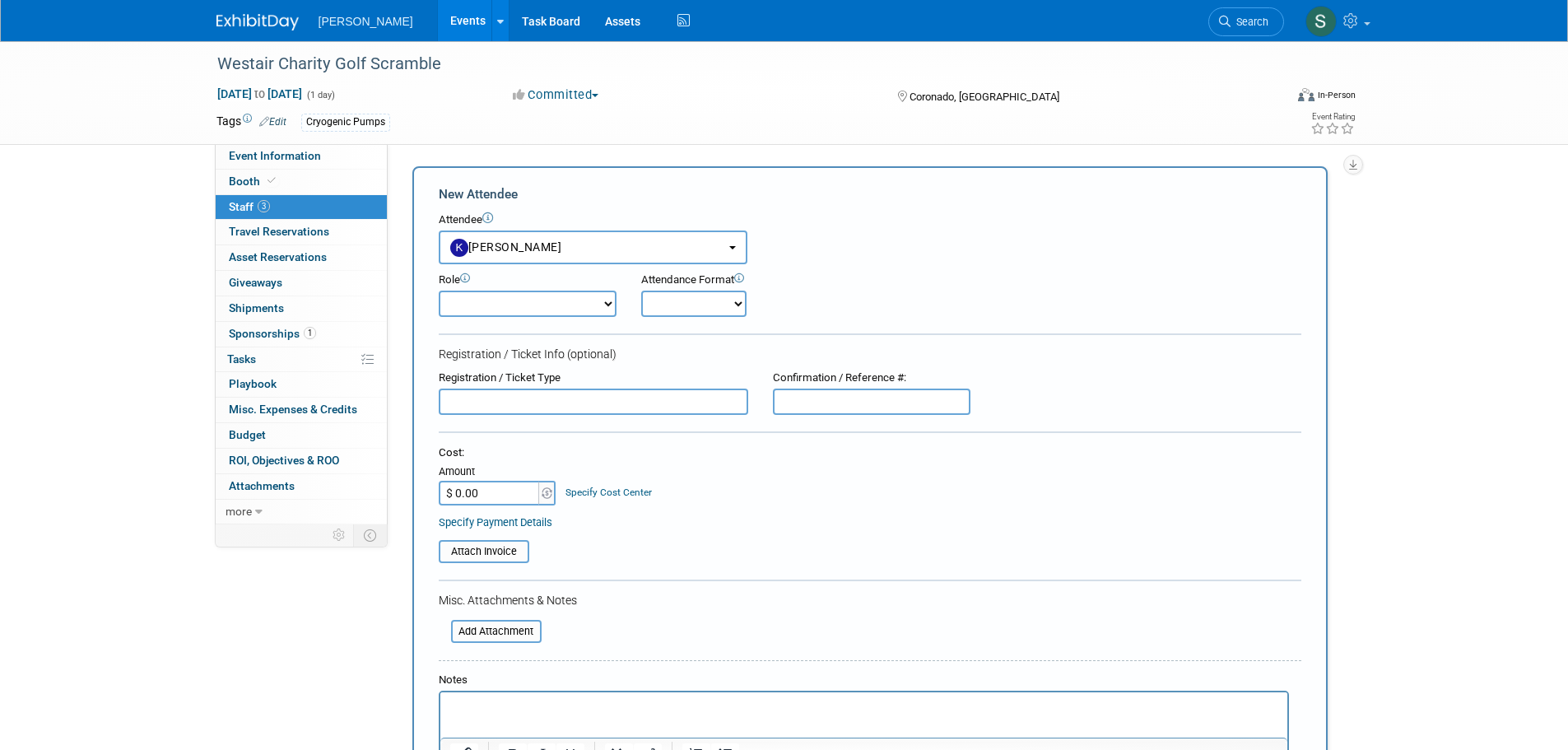
drag, startPoint x: 523, startPoint y: 321, endPoint x: 523, endPoint y: 305, distance: 16.0
click at [523, 315] on form "New Attendee Attendee <img src="https://www.exhibitday.com/Images/Unassigned-Us…" at bounding box center [870, 513] width 863 height 657
drag, startPoint x: 523, startPoint y: 305, endPoint x: 522, endPoint y: 317, distance: 12.0
click at [523, 305] on select "Demonstrator Host Planner Presenter Sales Representative Set-up/Dismantle Crew …" at bounding box center [527, 304] width 178 height 26
select select "4"
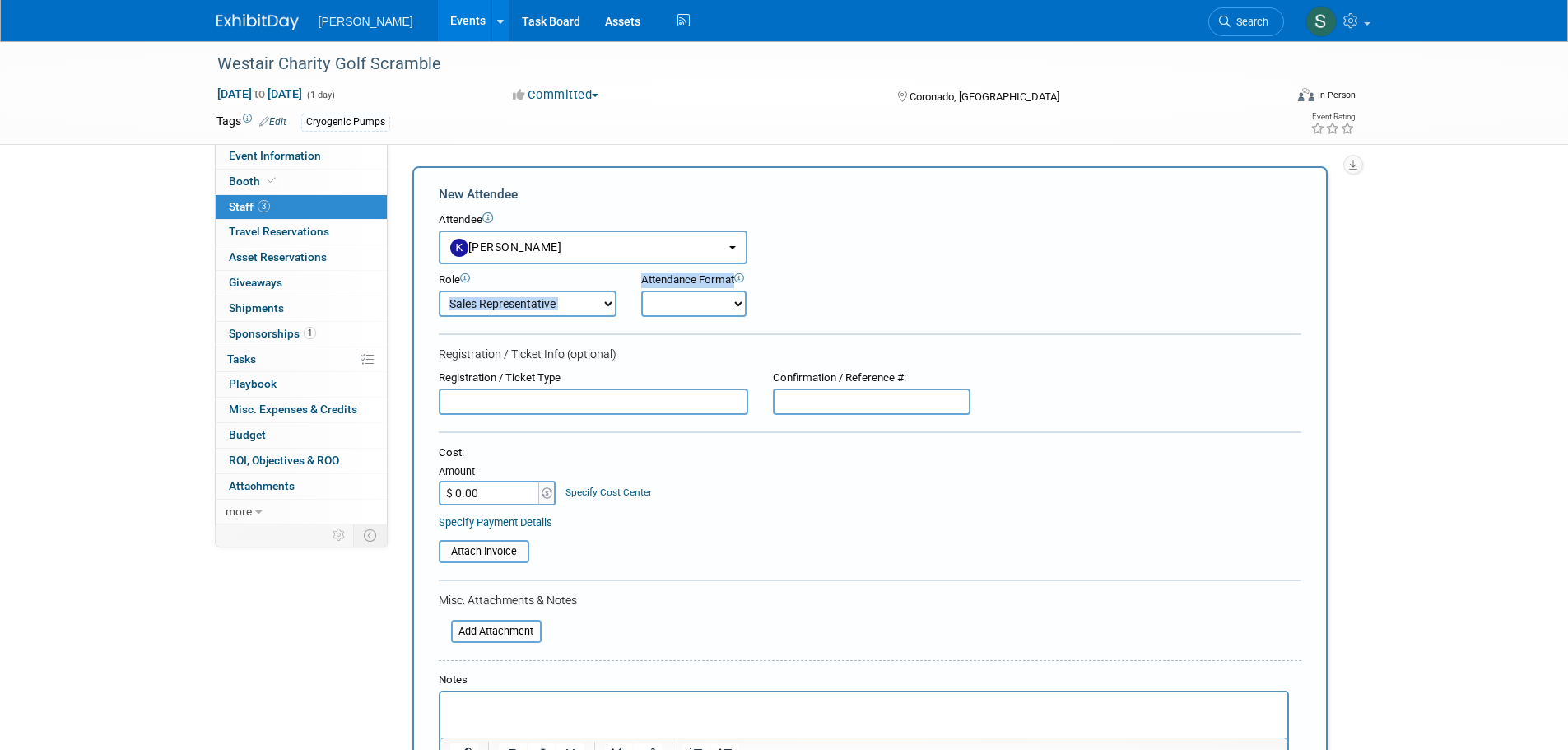
click at [439, 290] on select "Demonstrator Host Planner Presenter Sales Representative Set-up/Dismantle Crew …" at bounding box center [527, 304] width 178 height 26
click at [702, 302] on select "Onsite Remote" at bounding box center [694, 304] width 105 height 26
select select "1"
click at [641, 290] on select "Onsite Remote" at bounding box center [694, 304] width 105 height 26
click at [857, 332] on form "New Attendee Attendee <img src="https://www.exhibitday.com/Images/Unassigned-Us…" at bounding box center [870, 513] width 863 height 657
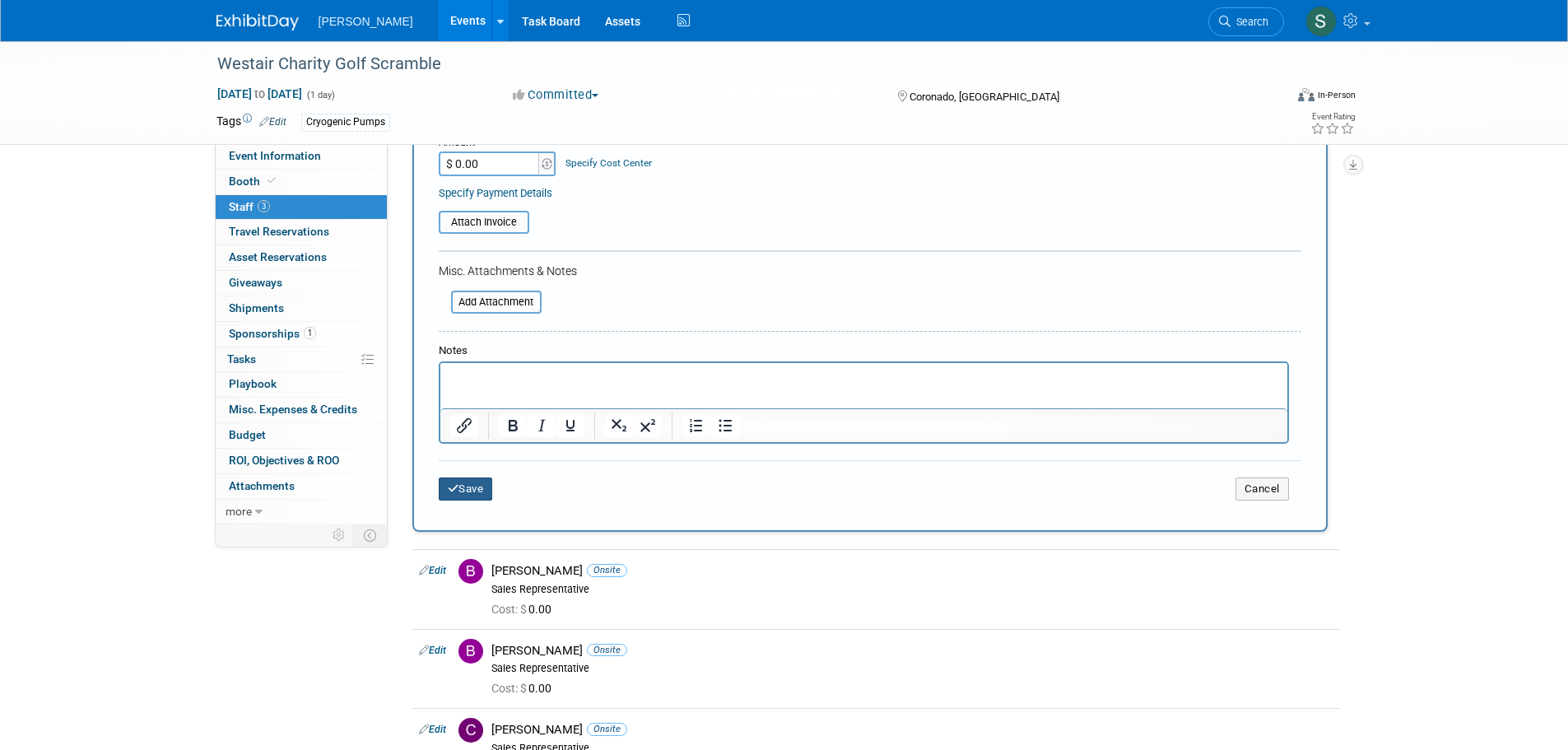
click at [487, 490] on button "Save" at bounding box center [466, 489] width 55 height 23
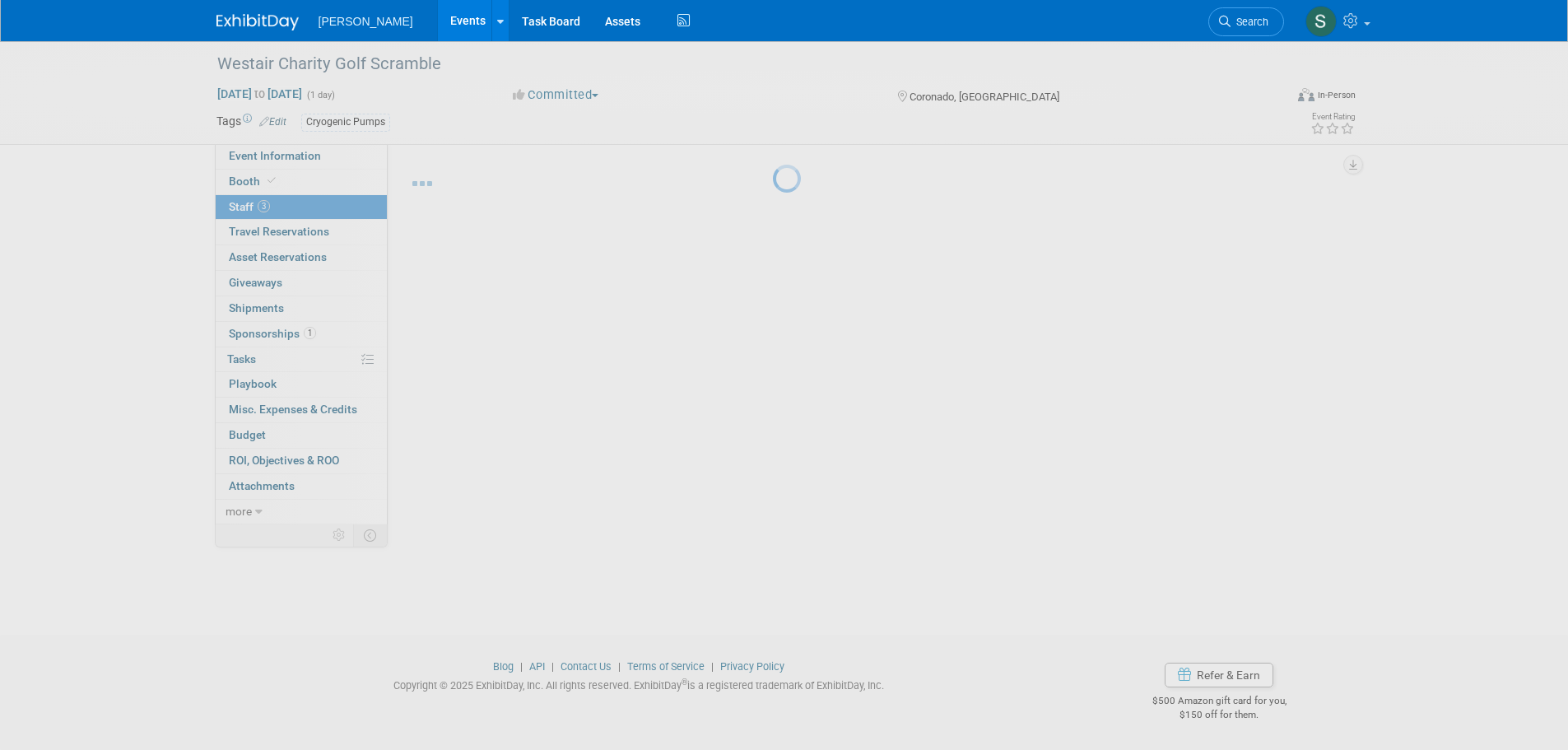
scroll to position [17, 0]
